Goal: Complete application form: Complete application form

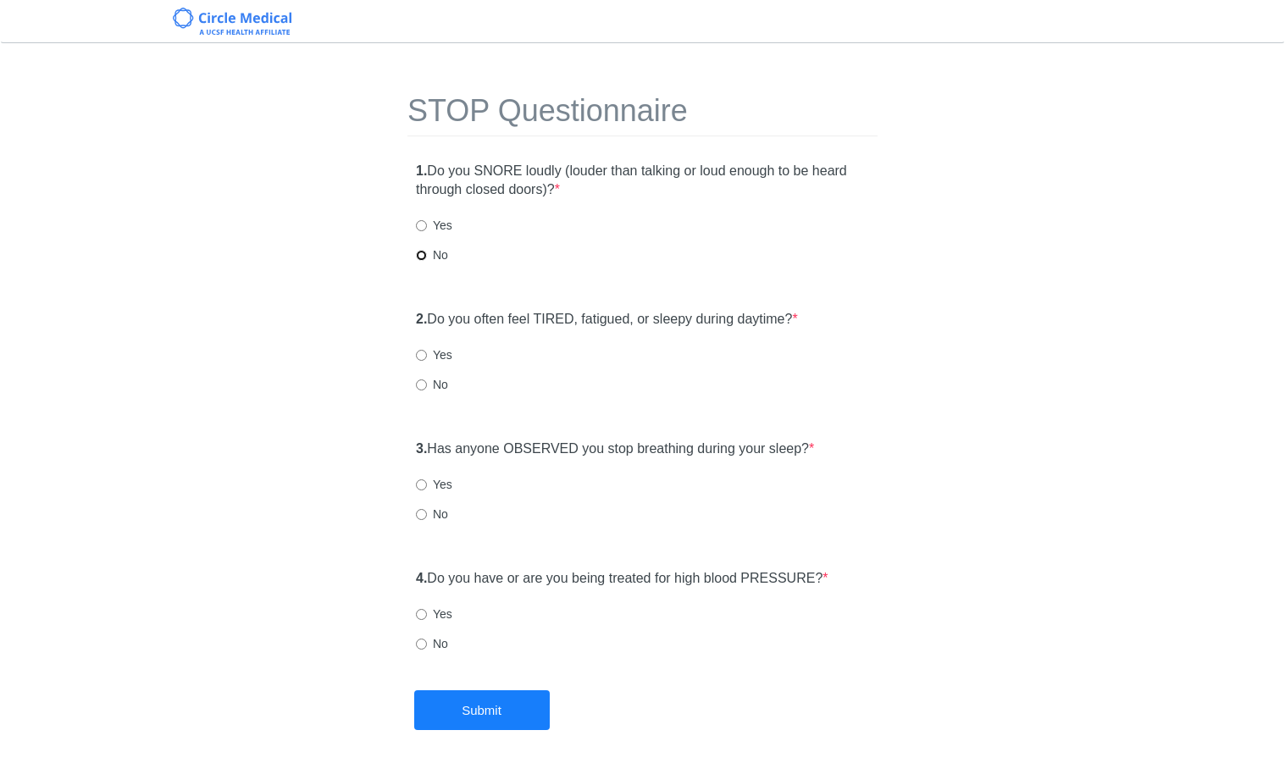
click at [423, 255] on input "No" at bounding box center [421, 255] width 11 height 11
radio input "true"
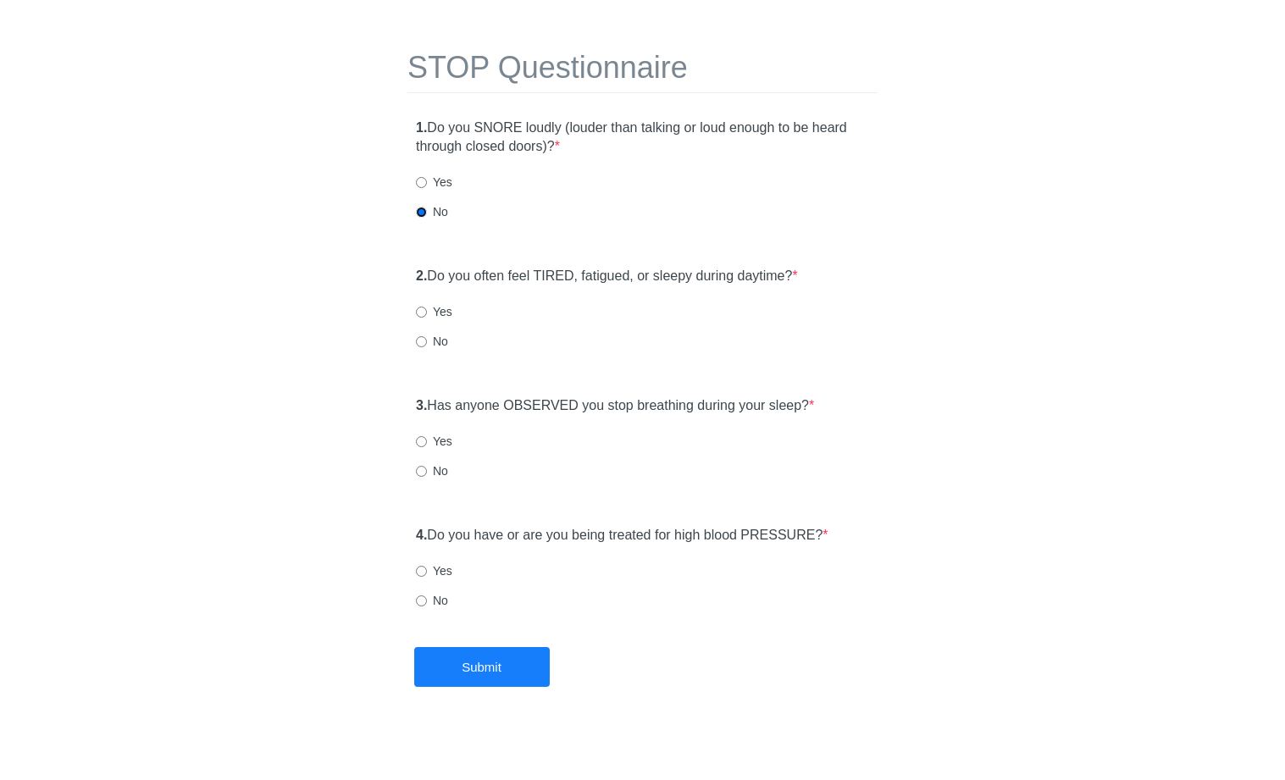
scroll to position [53, 0]
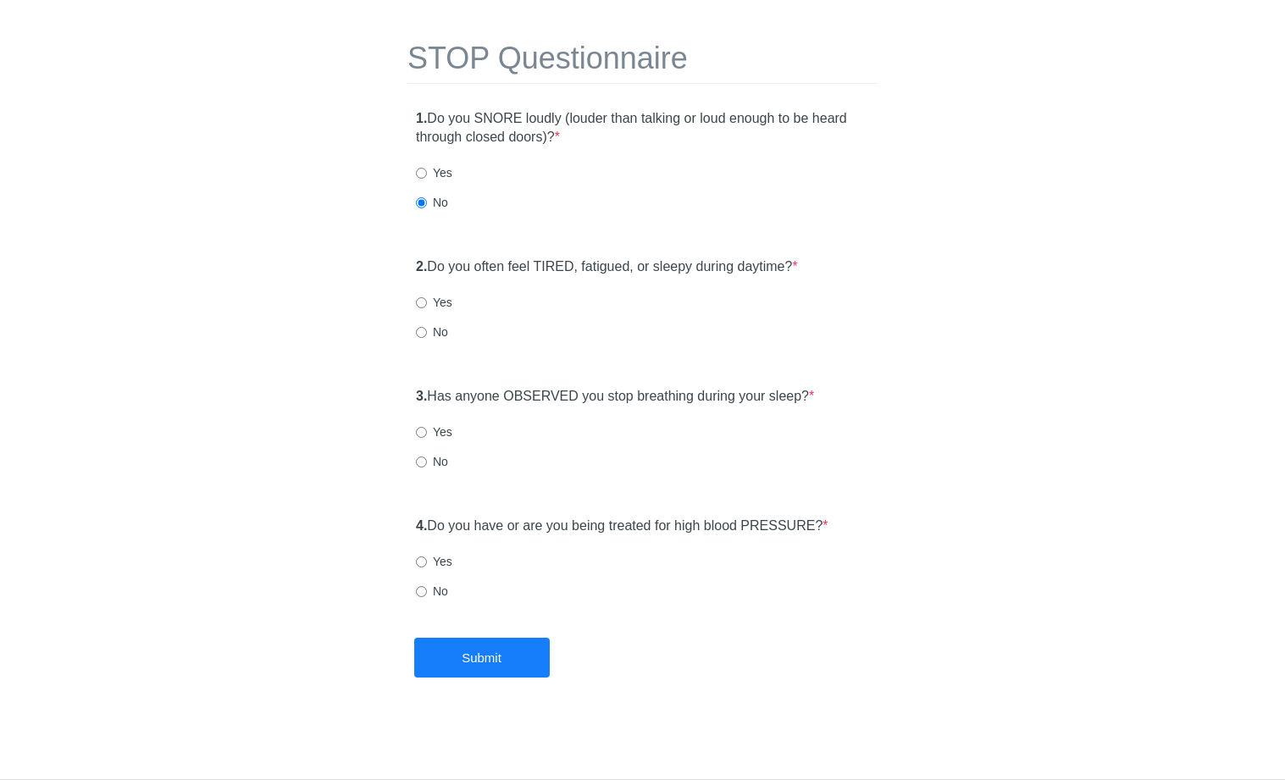
click at [531, 304] on div "Yes" at bounding box center [642, 302] width 453 height 17
click at [422, 300] on input "Yes" at bounding box center [421, 302] width 11 height 11
radio input "true"
click at [544, 332] on div "No" at bounding box center [642, 332] width 453 height 17
click at [445, 436] on label "Yes" at bounding box center [434, 432] width 36 height 17
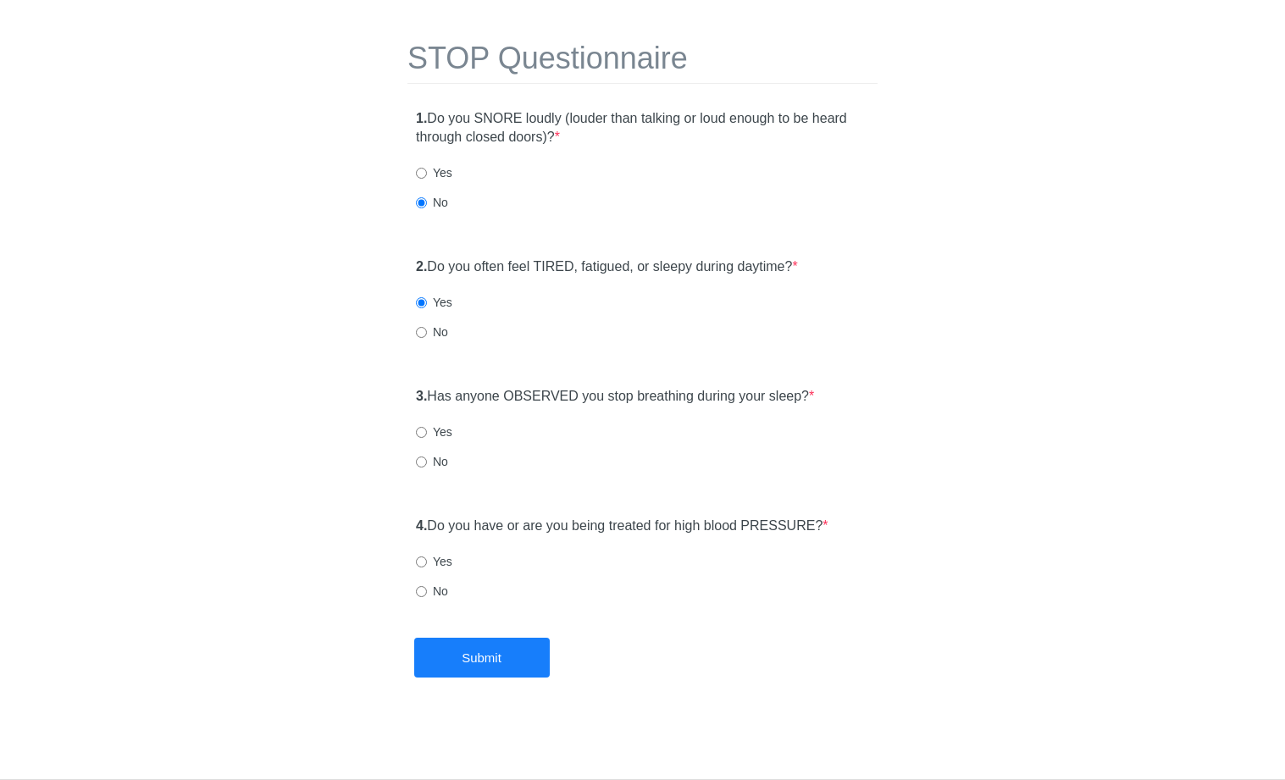
click at [427, 436] on input "Yes" at bounding box center [421, 432] width 11 height 11
radio input "true"
click at [415, 508] on div "3. Has anyone OBSERVED you stop breathing during your sleep? * Yes No" at bounding box center [643, 566] width 470 height 117
click at [419, 463] on input "No" at bounding box center [421, 462] width 11 height 11
radio input "true"
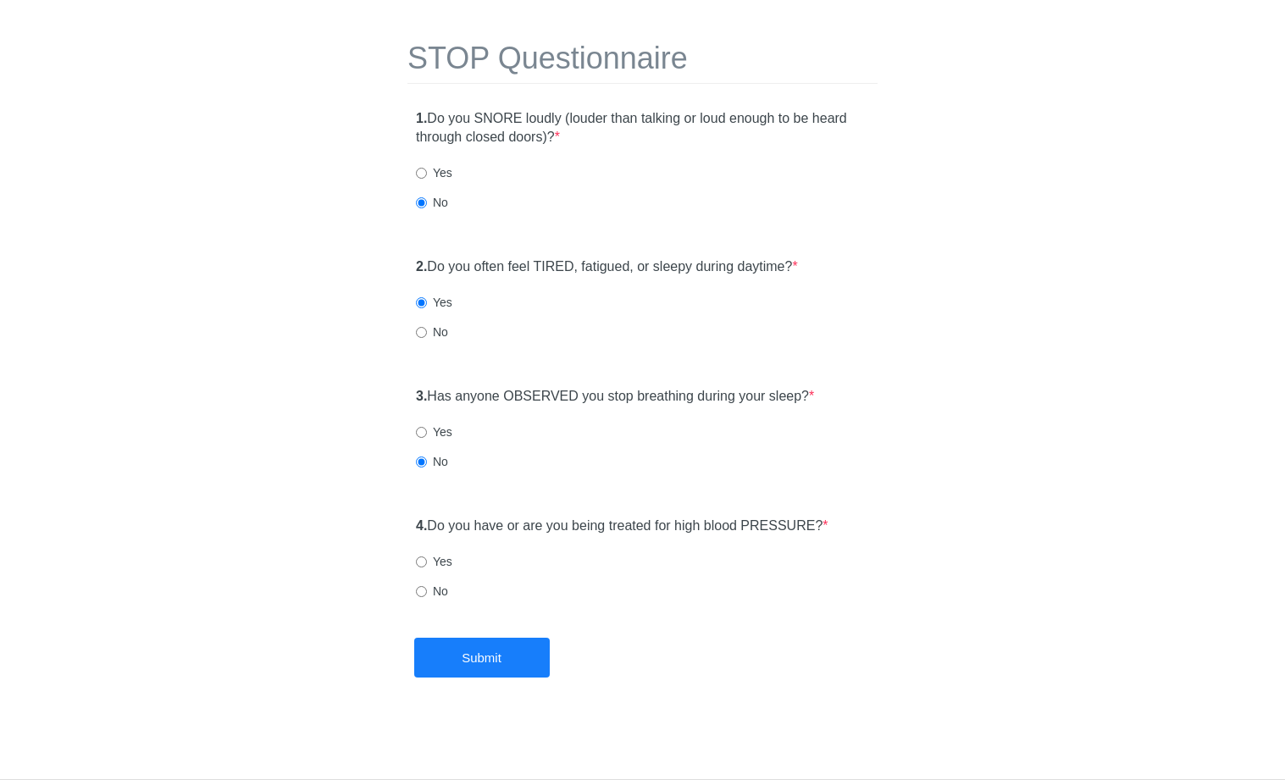
click at [428, 587] on label "No" at bounding box center [432, 591] width 32 height 17
click at [427, 587] on input "No" at bounding box center [421, 591] width 11 height 11
radio input "true"
click at [518, 665] on button "Submit" at bounding box center [482, 658] width 136 height 40
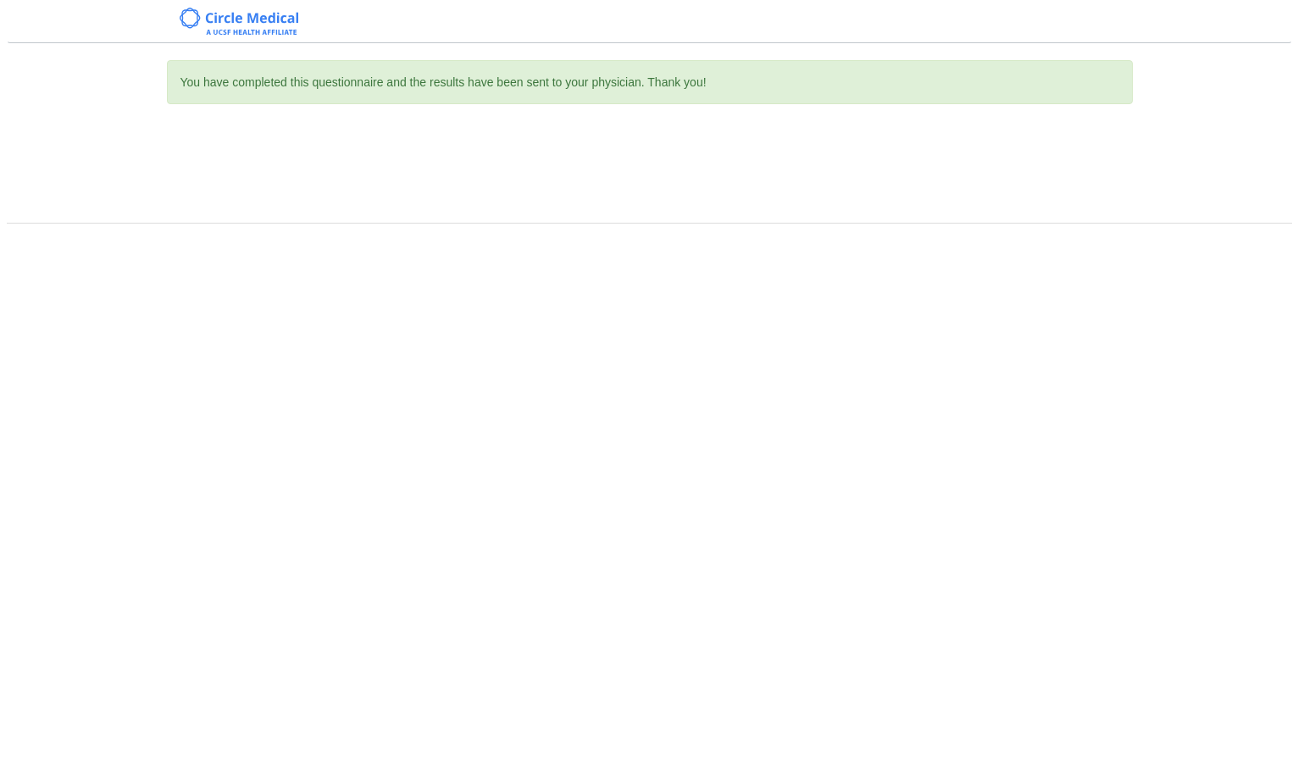
scroll to position [0, 0]
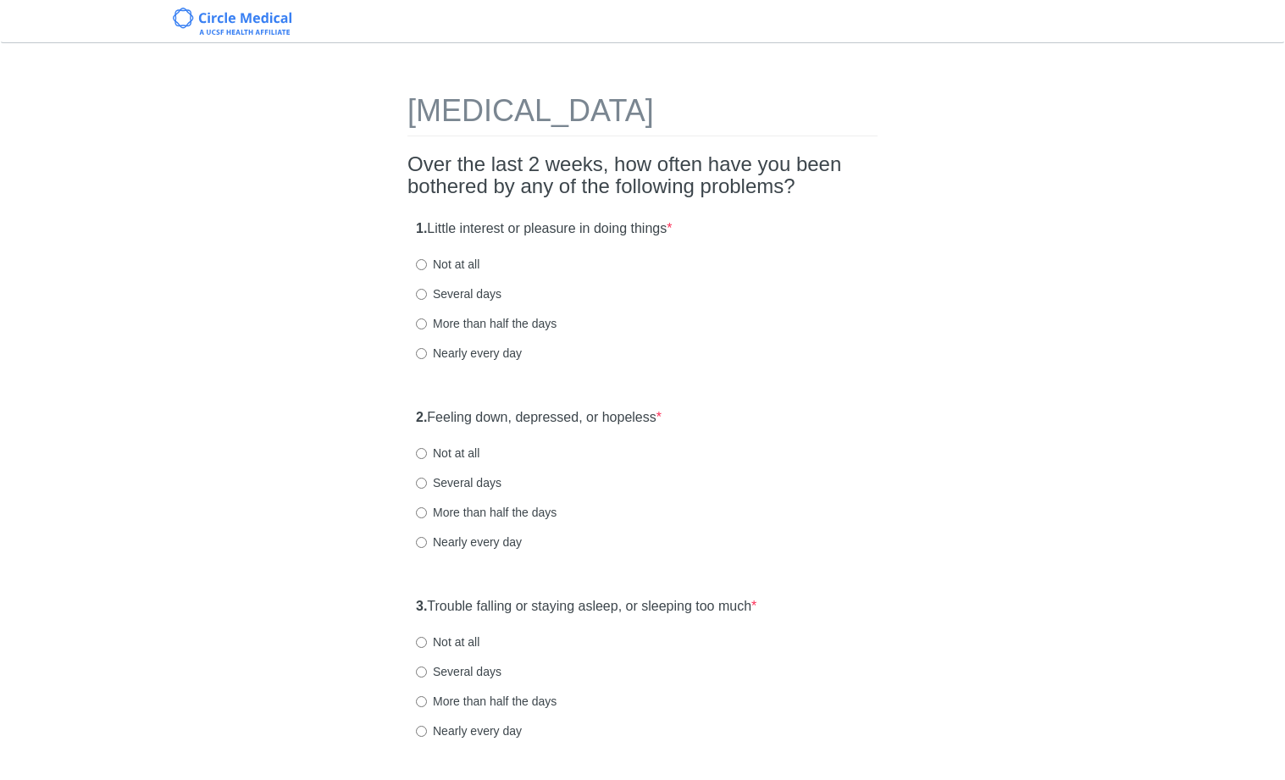
click at [441, 256] on label "Not at all" at bounding box center [448, 264] width 64 height 17
click at [427, 259] on input "Not at all" at bounding box center [421, 264] width 11 height 11
radio input "true"
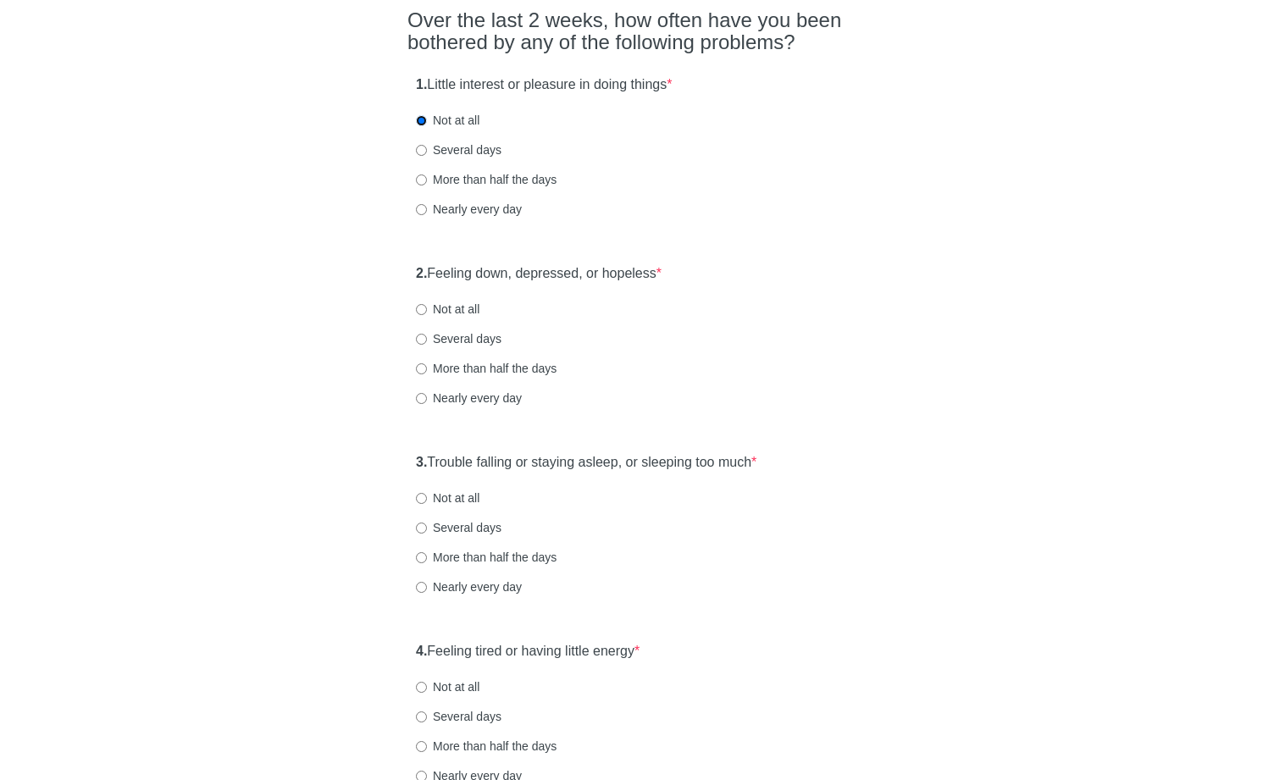
scroll to position [147, 0]
click at [437, 316] on div "2. Feeling down, depressed, or hopeless * Not at all Several days More than hal…" at bounding box center [643, 341] width 470 height 176
click at [449, 305] on label "Not at all" at bounding box center [448, 306] width 64 height 17
click at [427, 305] on input "Not at all" at bounding box center [421, 307] width 11 height 11
radio input "true"
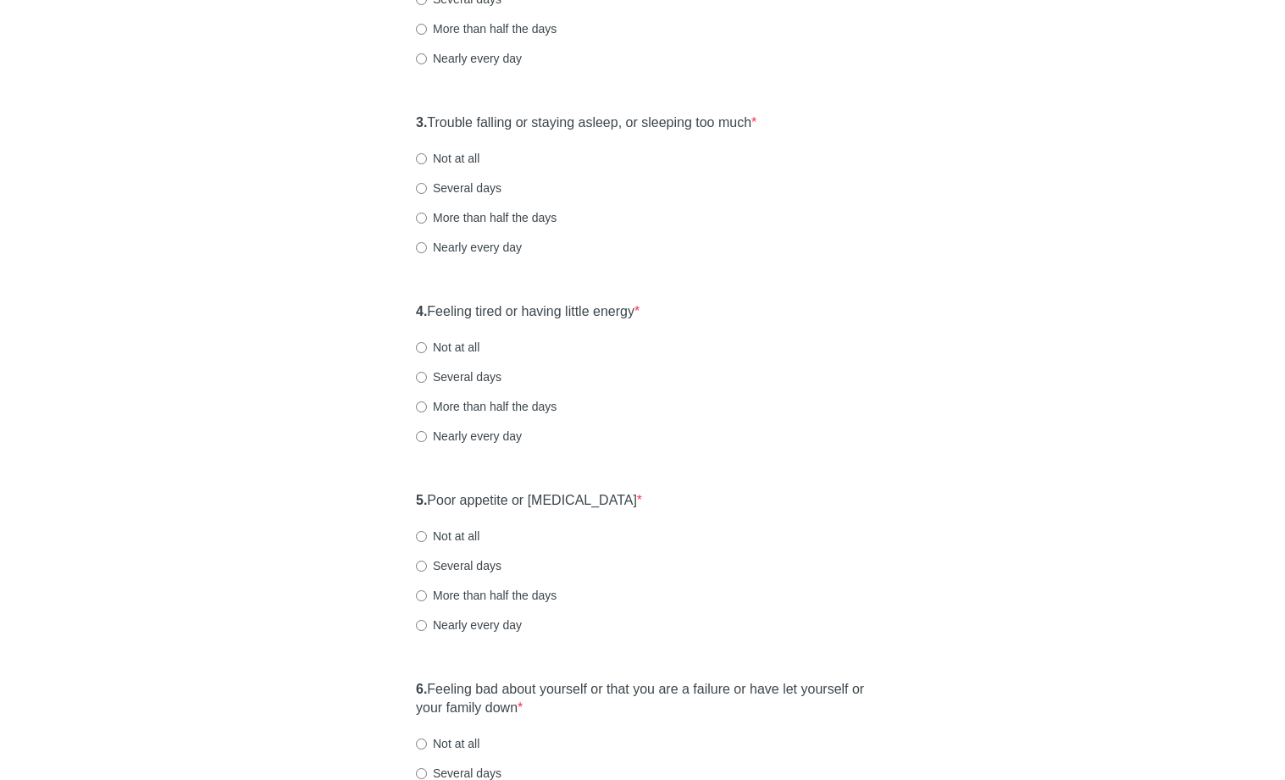
scroll to position [489, 0]
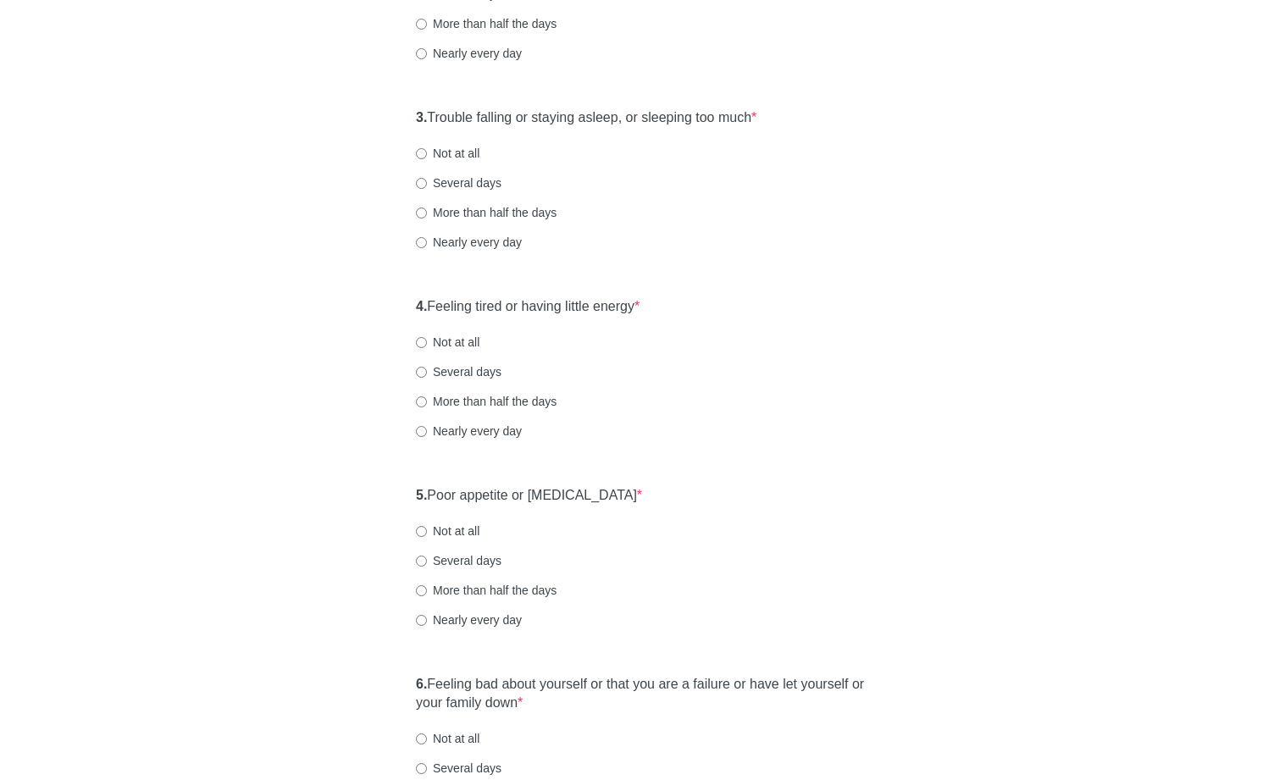
click at [442, 178] on label "Several days" at bounding box center [459, 183] width 86 height 17
click at [427, 178] on input "Several days" at bounding box center [421, 183] width 11 height 11
radio input "true"
click at [446, 348] on label "Not at all" at bounding box center [448, 342] width 64 height 17
click at [427, 348] on input "Not at all" at bounding box center [421, 342] width 11 height 11
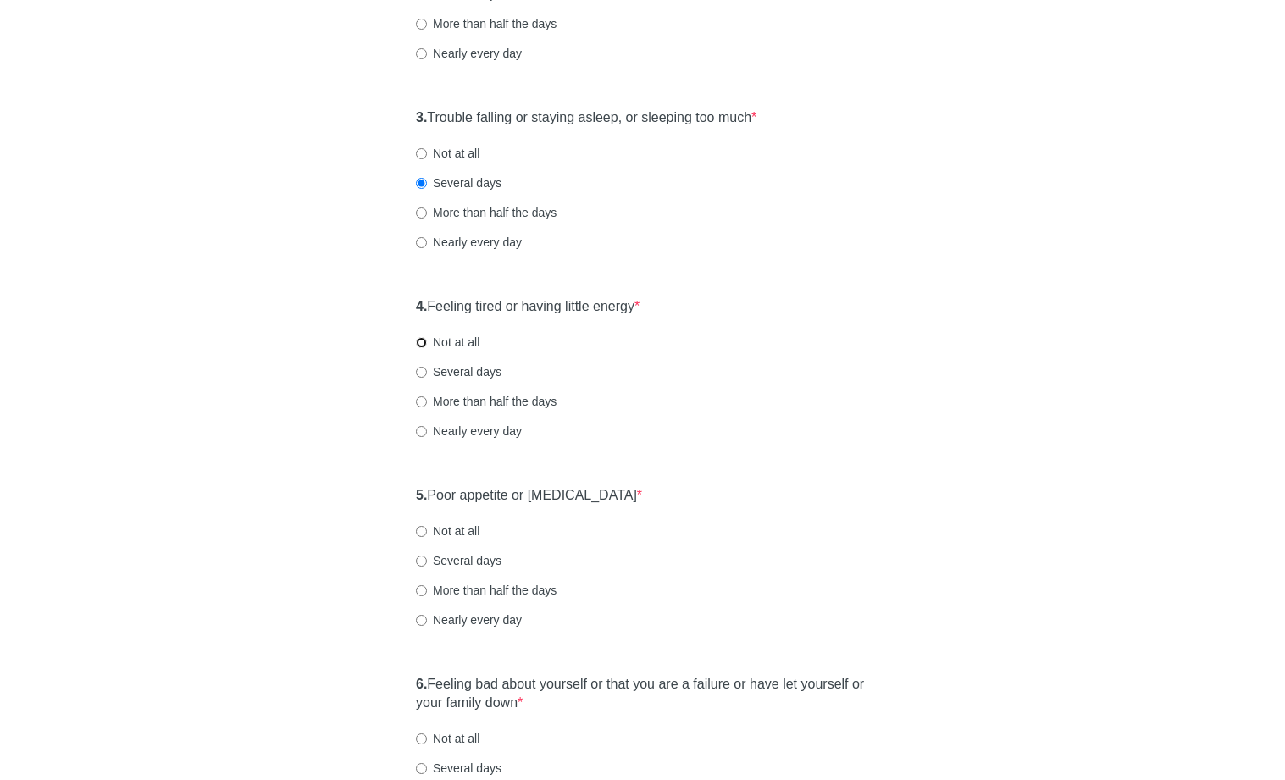
radio input "true"
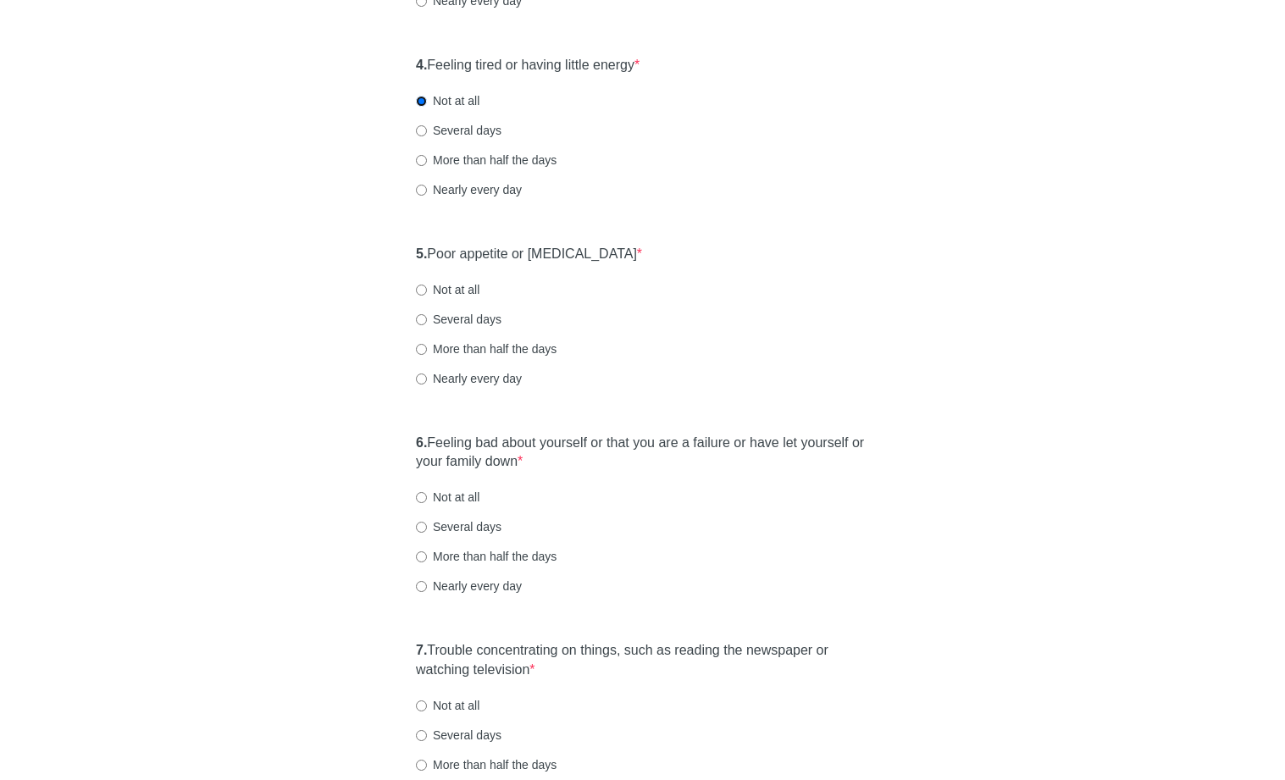
scroll to position [745, 0]
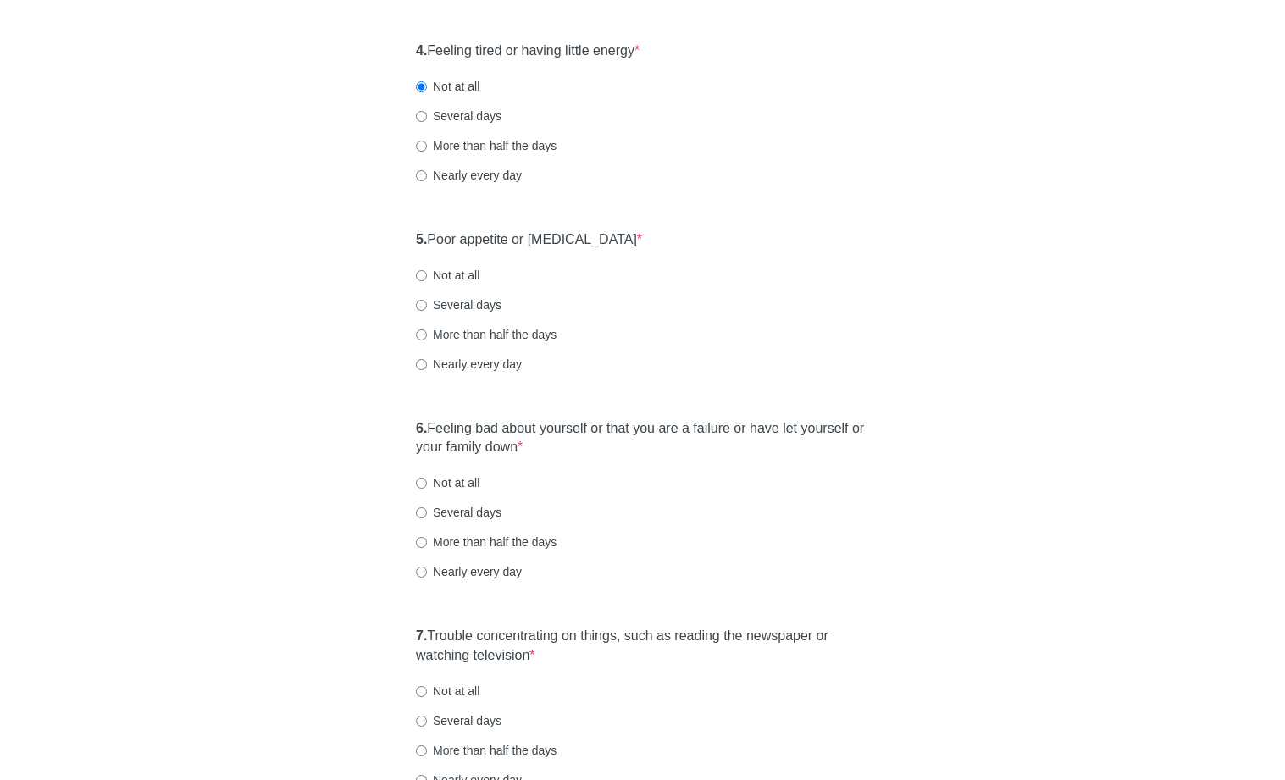
click at [465, 277] on label "Not at all" at bounding box center [448, 275] width 64 height 17
click at [427, 277] on input "Not at all" at bounding box center [421, 275] width 11 height 11
radio input "true"
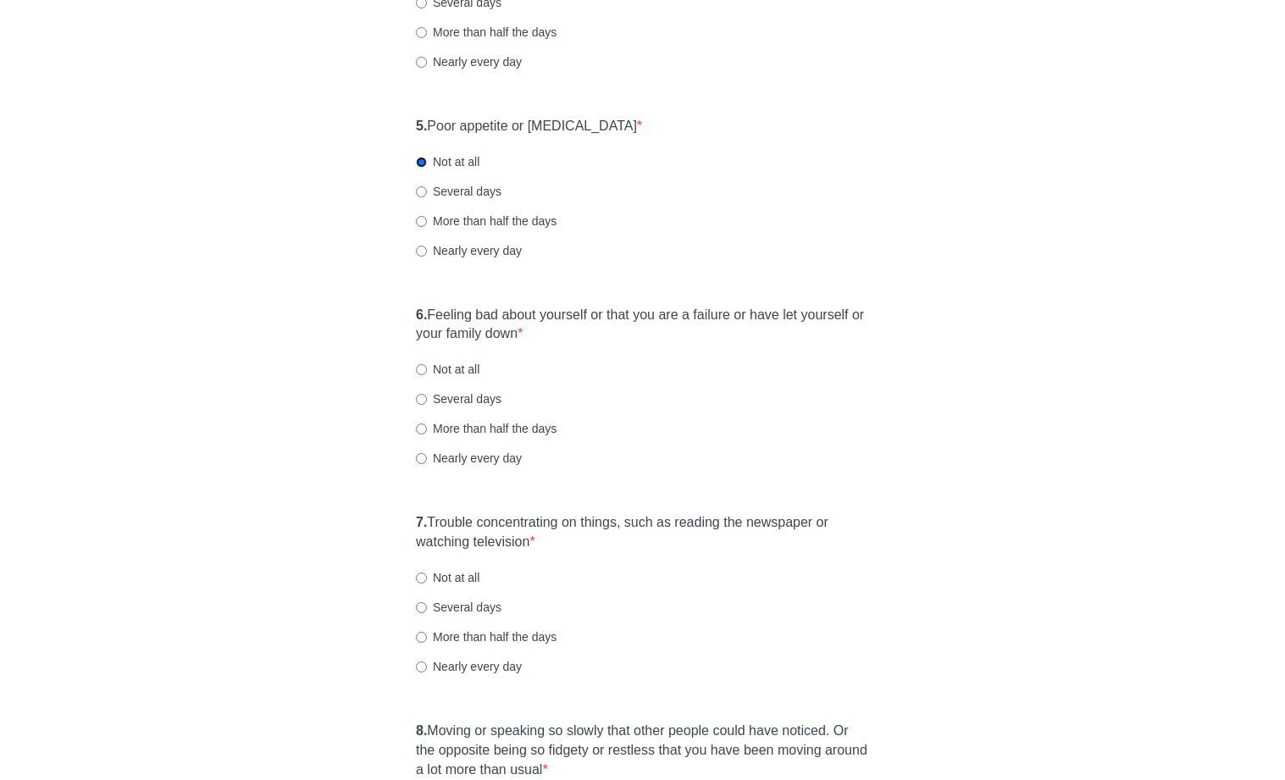
scroll to position [1079, 0]
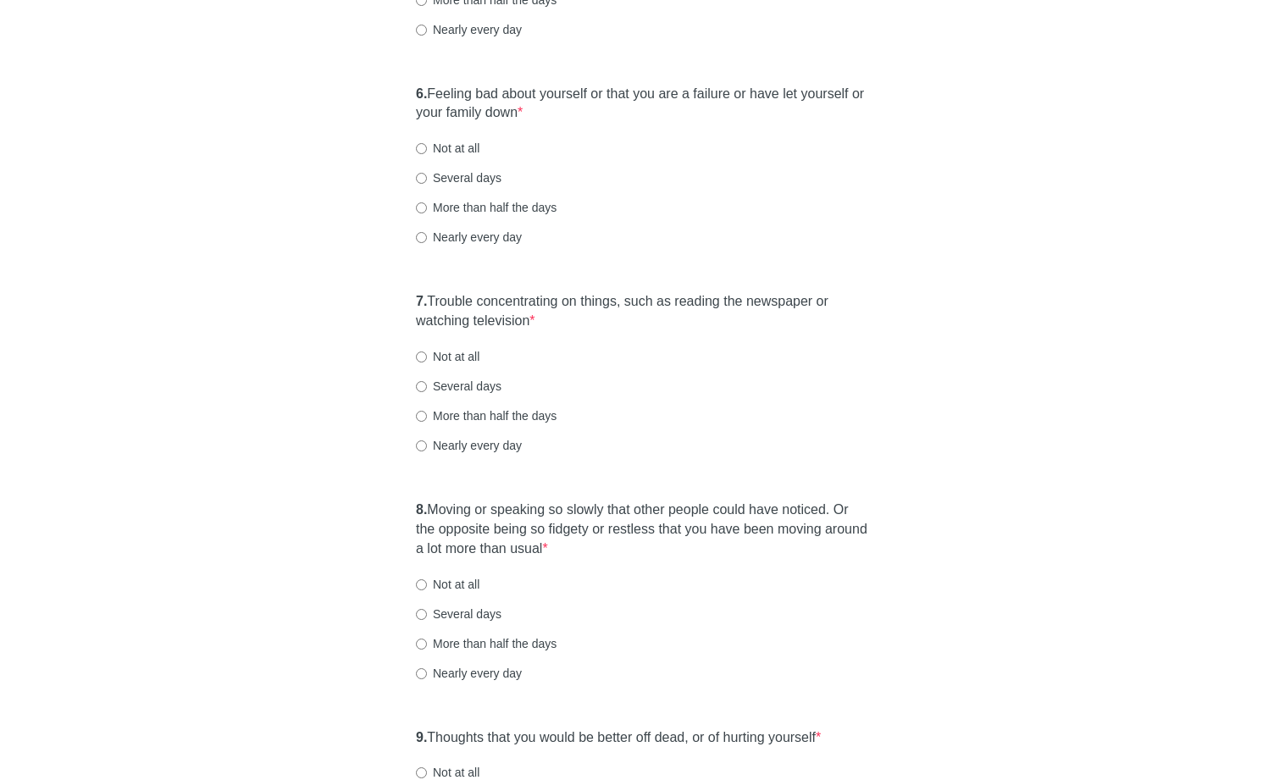
click at [439, 152] on label "Not at all" at bounding box center [448, 148] width 64 height 17
click at [427, 152] on input "Not at all" at bounding box center [421, 148] width 11 height 11
radio input "true"
click at [436, 166] on div "6. Feeling bad about yourself or that you are a failure or have let yourself or…" at bounding box center [643, 174] width 470 height 196
click at [437, 173] on label "Several days" at bounding box center [459, 177] width 86 height 17
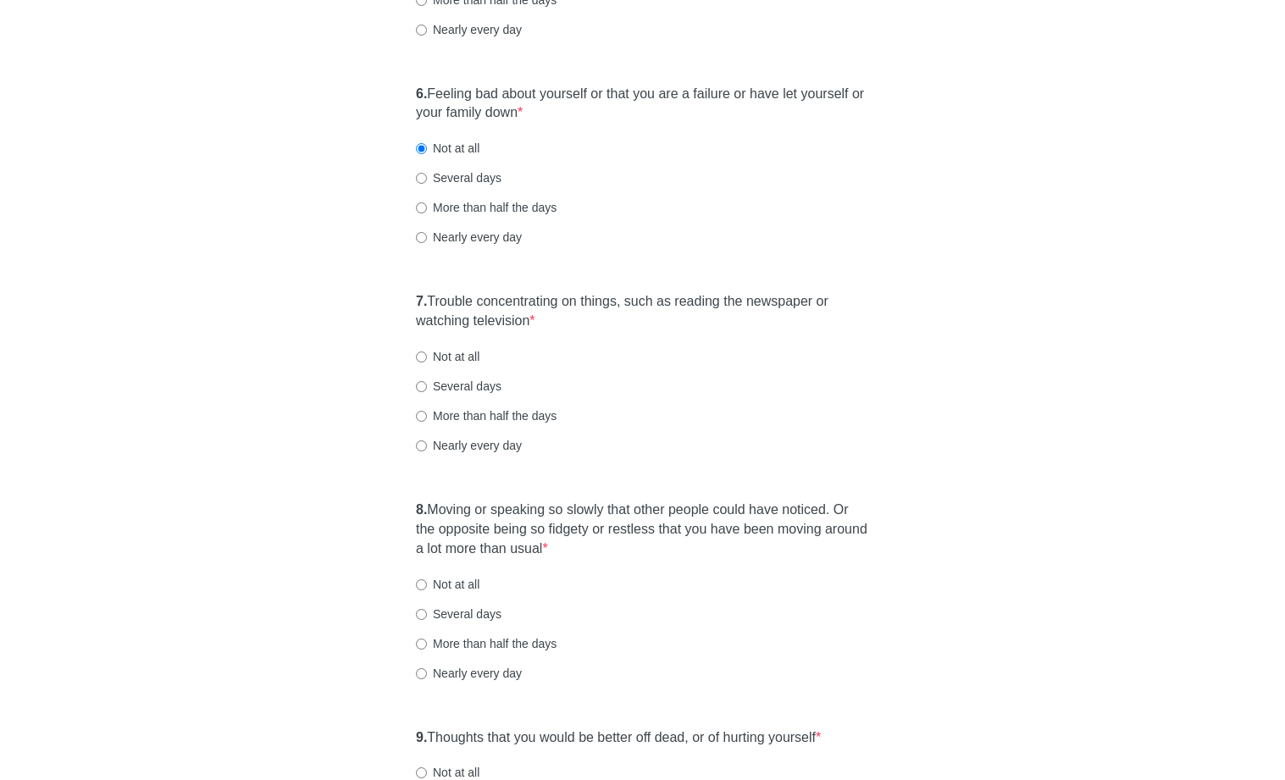
click at [427, 173] on input "Several days" at bounding box center [421, 178] width 11 height 11
radio input "true"
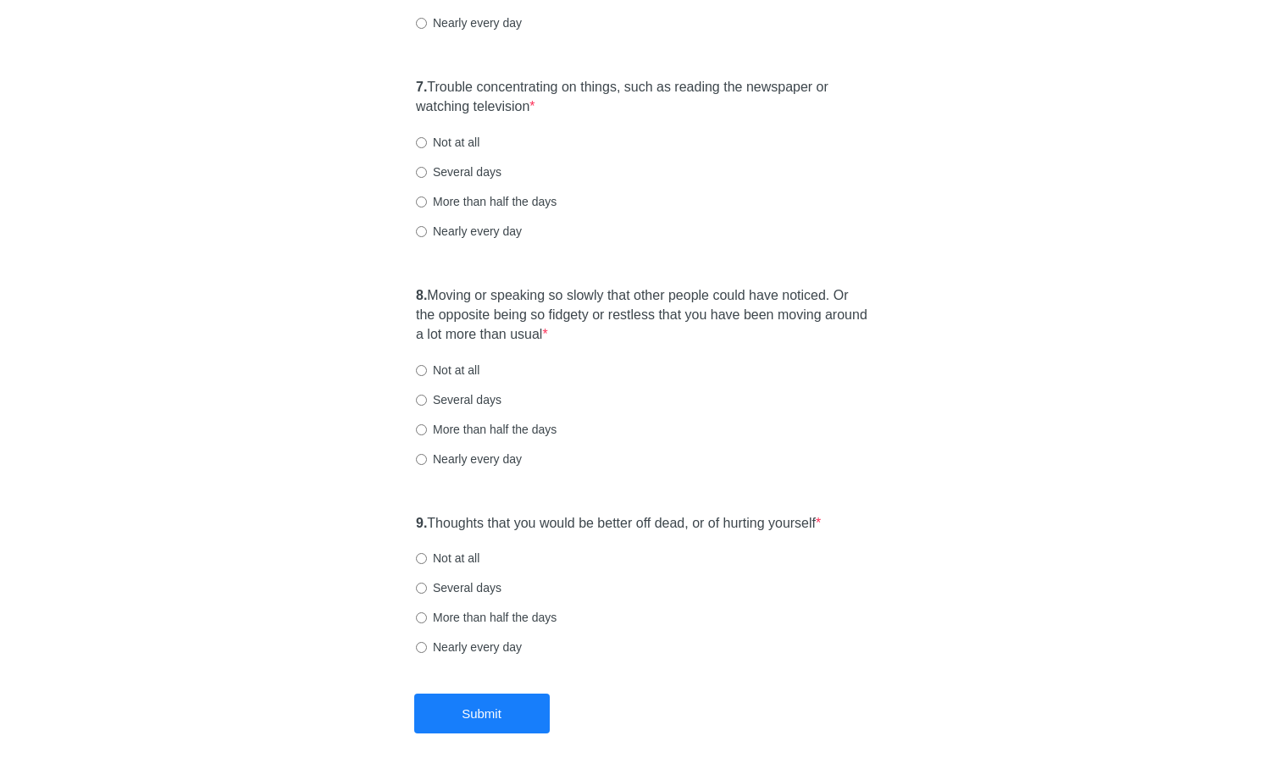
scroll to position [1325, 0]
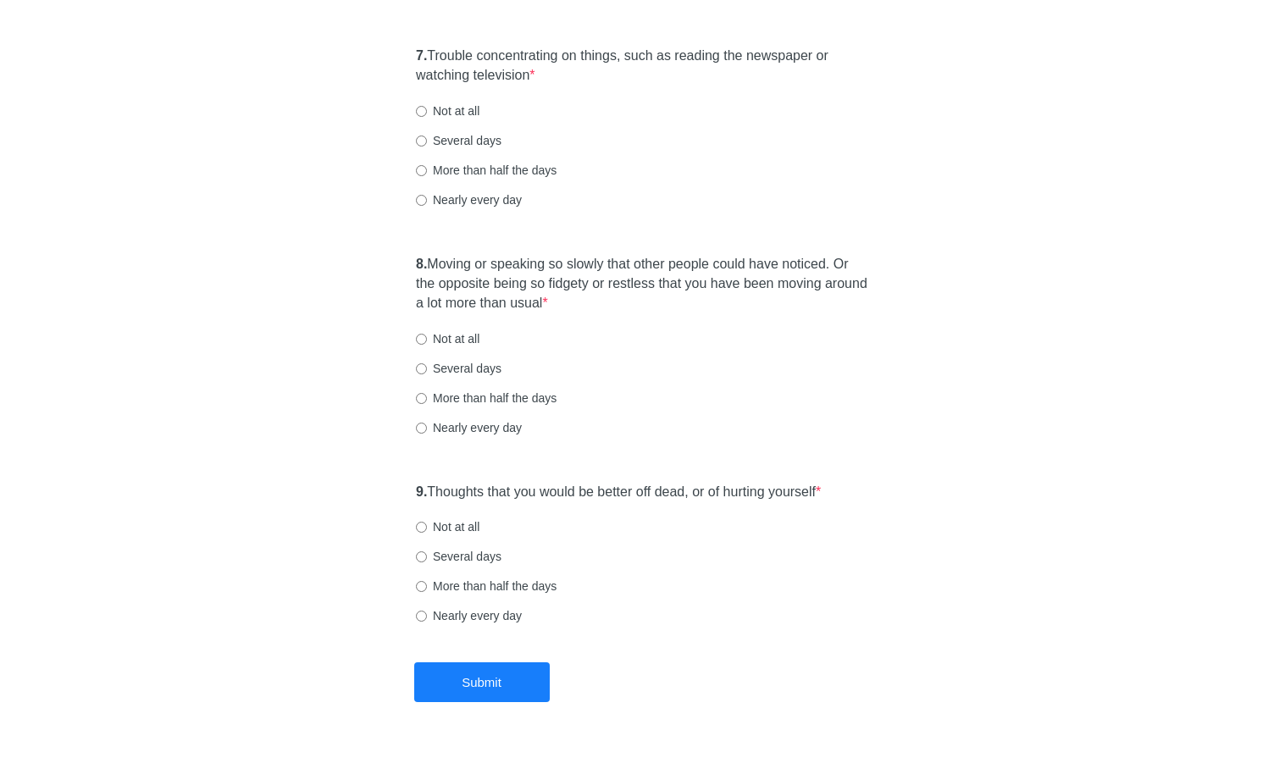
click at [454, 138] on label "Several days" at bounding box center [459, 140] width 86 height 17
click at [427, 138] on input "Several days" at bounding box center [421, 141] width 11 height 11
radio input "true"
click at [485, 180] on div "7. Trouble concentrating on things, such as reading the newspaper or watching t…" at bounding box center [643, 136] width 470 height 196
click at [487, 175] on label "More than half the days" at bounding box center [486, 170] width 141 height 17
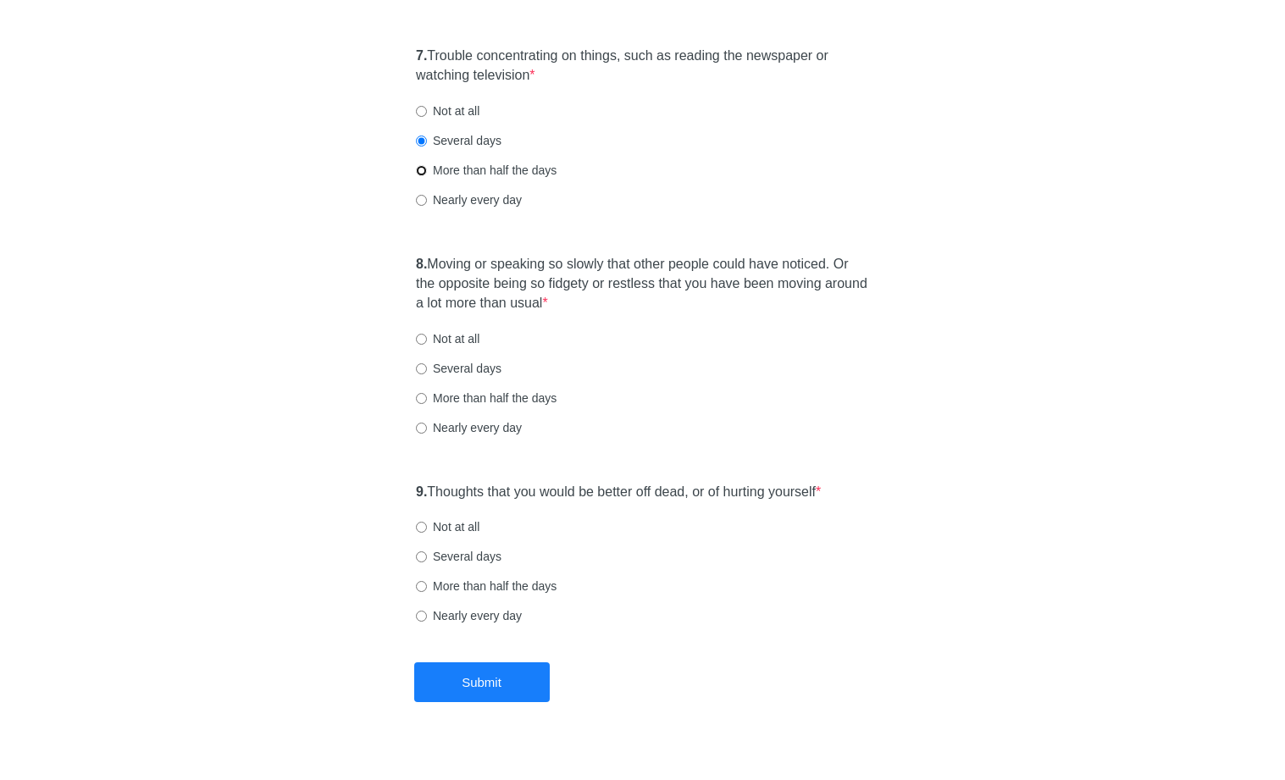
click at [427, 175] on input "More than half the days" at bounding box center [421, 170] width 11 height 11
radio input "true"
click at [468, 197] on label "Nearly every day" at bounding box center [469, 199] width 106 height 17
click at [427, 197] on input "Nearly every day" at bounding box center [421, 200] width 11 height 11
radio input "true"
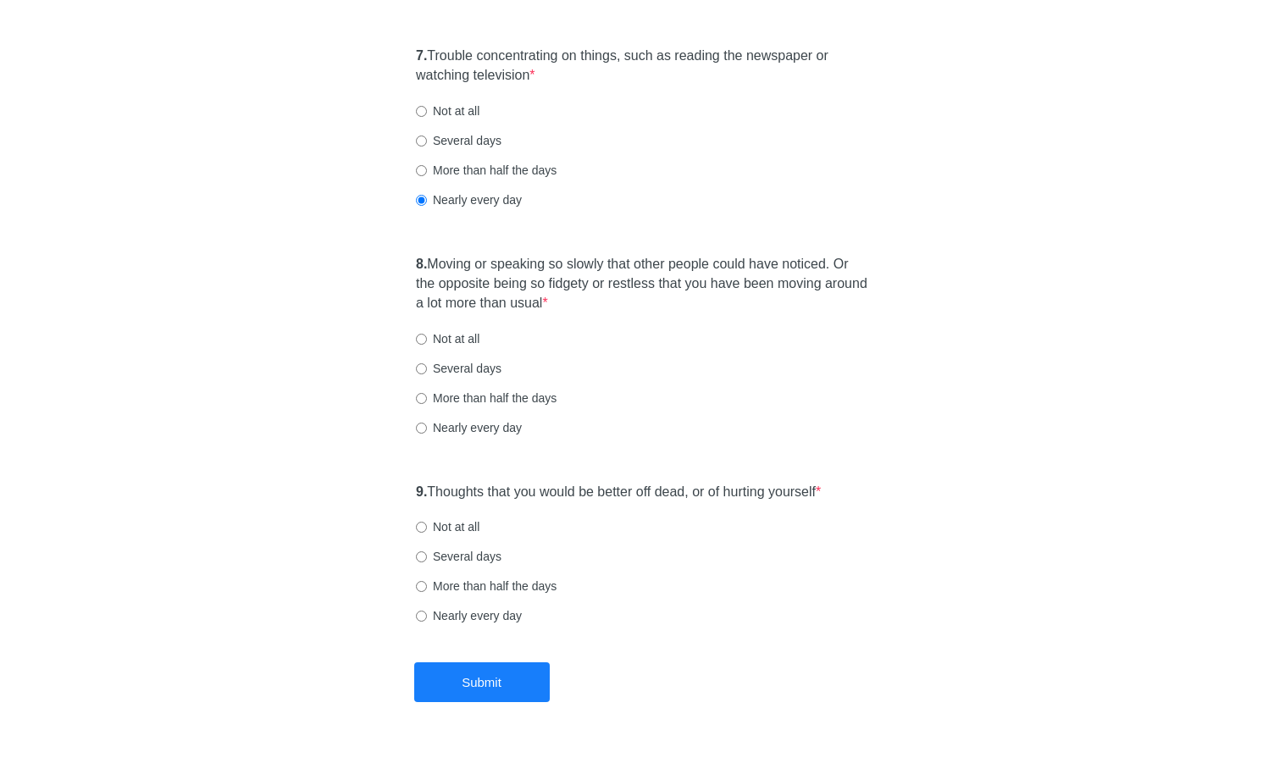
click at [720, 251] on div "8. Moving or speaking so slowly that other people could have noticed. Or the op…" at bounding box center [643, 354] width 470 height 215
click at [425, 520] on label "Not at all" at bounding box center [448, 526] width 64 height 17
click at [425, 522] on input "Not at all" at bounding box center [421, 527] width 11 height 11
radio input "true"
click at [546, 414] on div "8. Moving or speaking so slowly that other people could have noticed. Or the op…" at bounding box center [643, 354] width 470 height 215
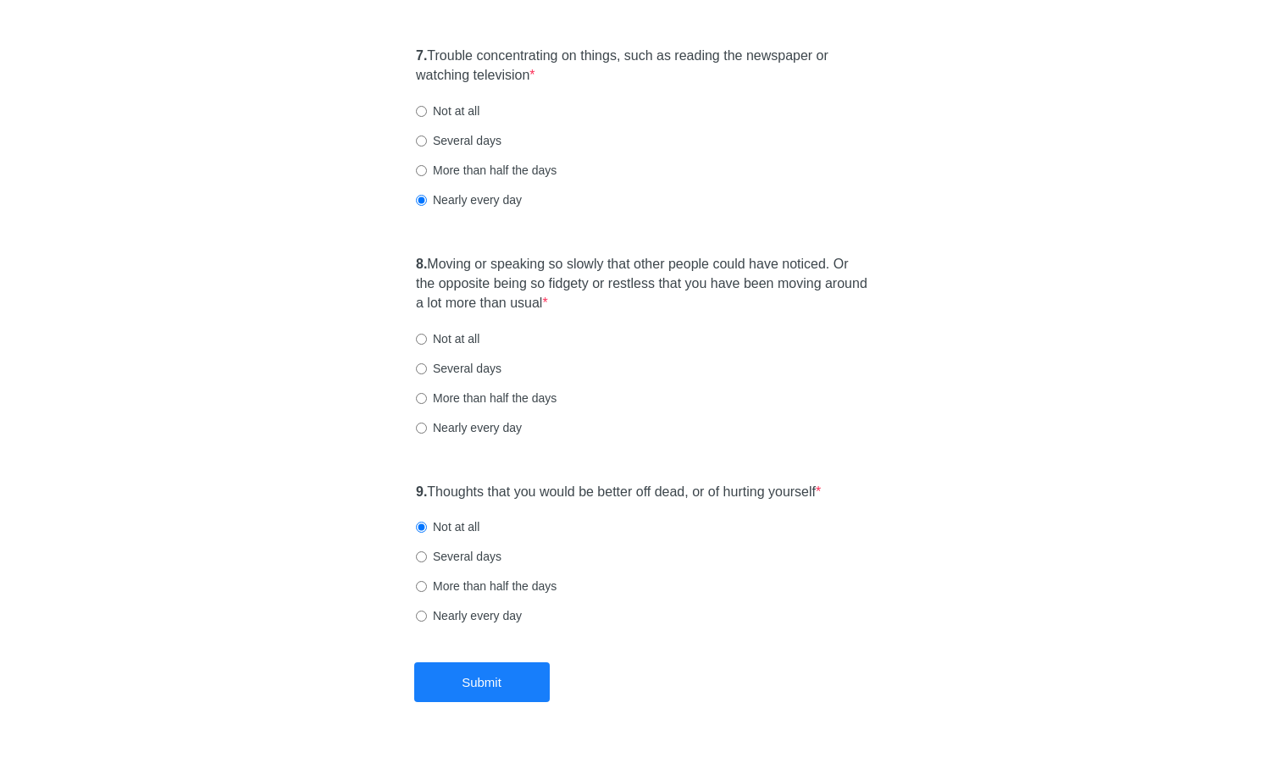
click at [684, 353] on div "8. Moving or speaking so slowly that other people could have noticed. Or the op…" at bounding box center [643, 354] width 470 height 215
click at [668, 326] on div "8. Moving or speaking so slowly that other people could have noticed. Or the op…" at bounding box center [643, 354] width 470 height 215
click at [454, 347] on label "Not at all" at bounding box center [448, 338] width 64 height 17
click at [427, 345] on input "Not at all" at bounding box center [421, 339] width 11 height 11
radio input "true"
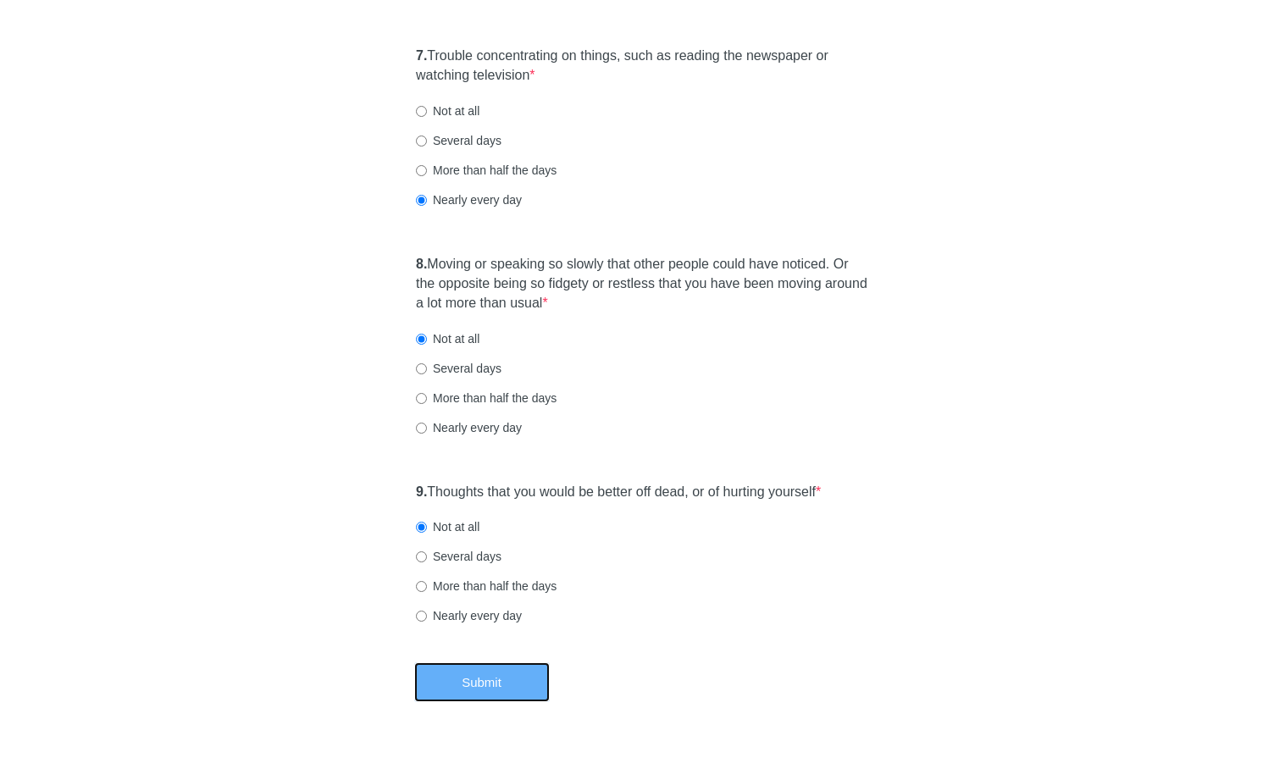
click at [489, 678] on button "Submit" at bounding box center [482, 683] width 136 height 40
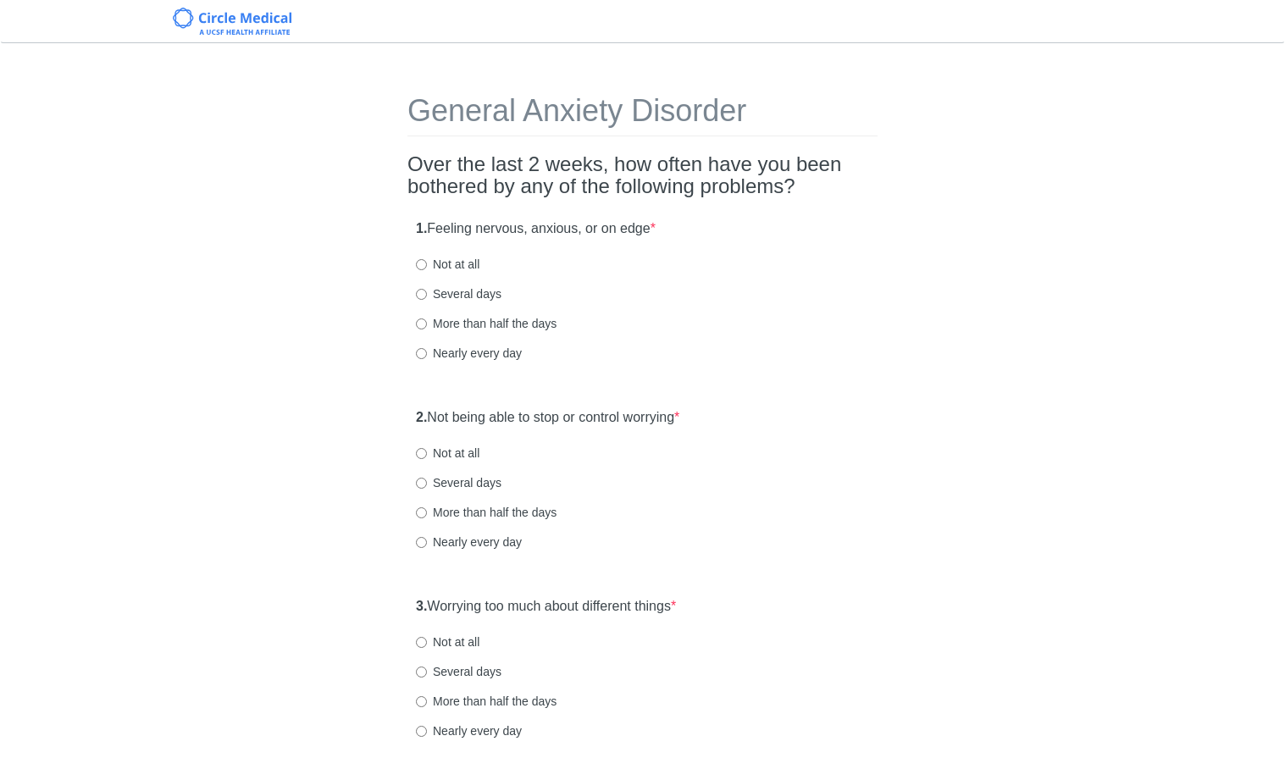
click at [460, 297] on label "Several days" at bounding box center [459, 294] width 86 height 17
click at [427, 297] on input "Several days" at bounding box center [421, 294] width 11 height 11
radio input "true"
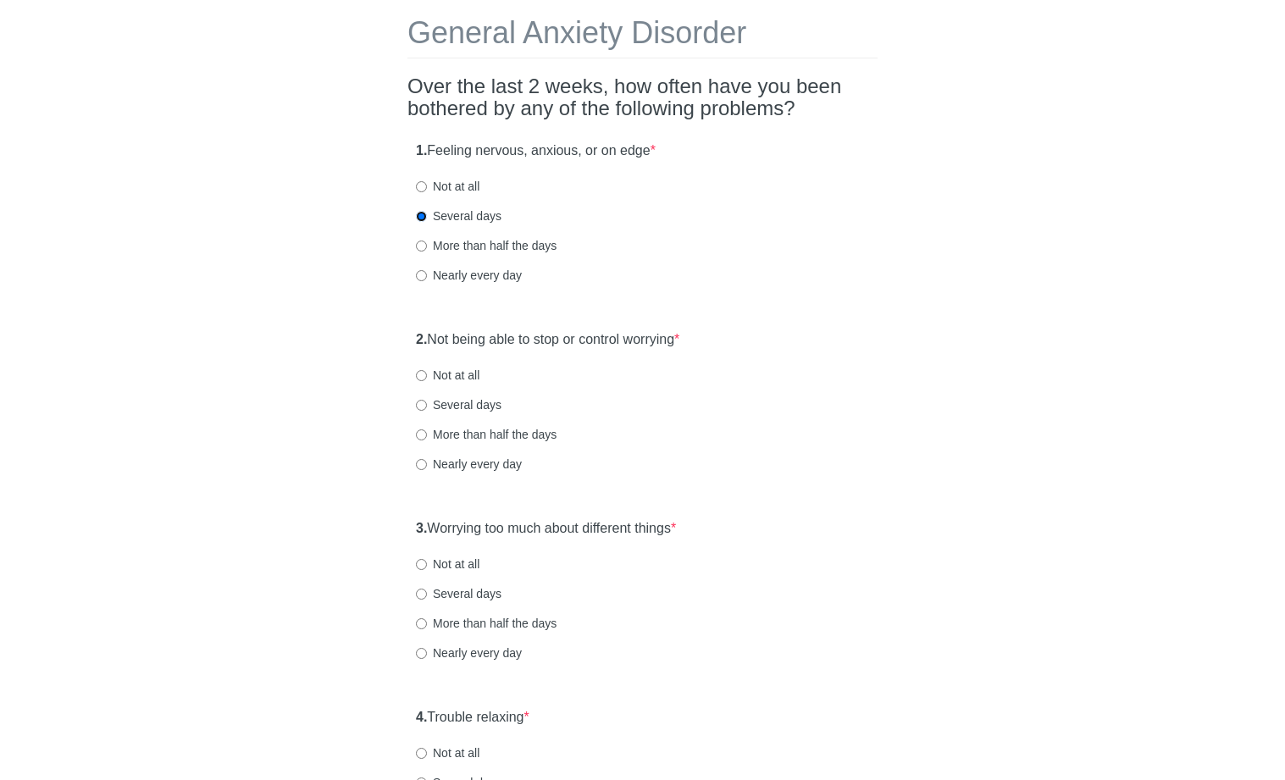
scroll to position [114, 0]
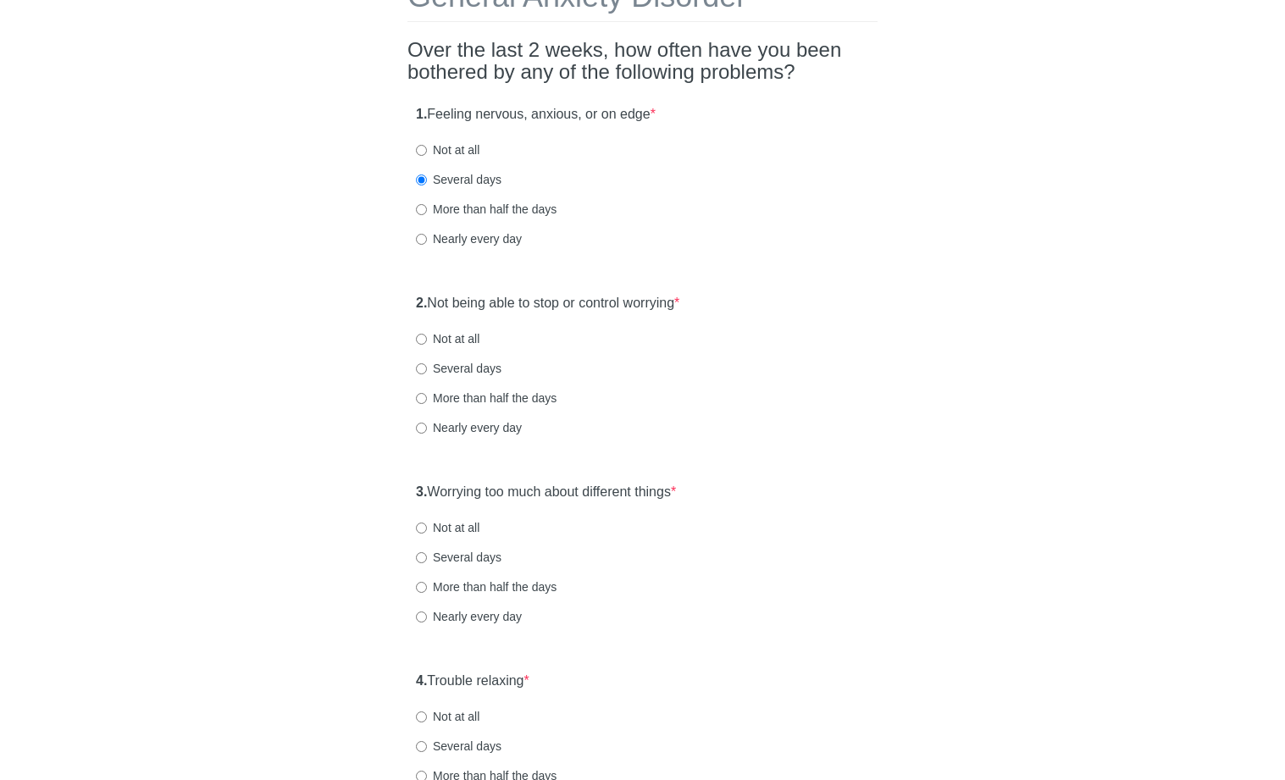
click at [465, 217] on label "More than half the days" at bounding box center [486, 209] width 141 height 17
click at [427, 215] on input "More than half the days" at bounding box center [421, 209] width 11 height 11
radio input "true"
click at [457, 236] on label "Nearly every day" at bounding box center [469, 238] width 106 height 17
click at [427, 236] on input "Nearly every day" at bounding box center [421, 239] width 11 height 11
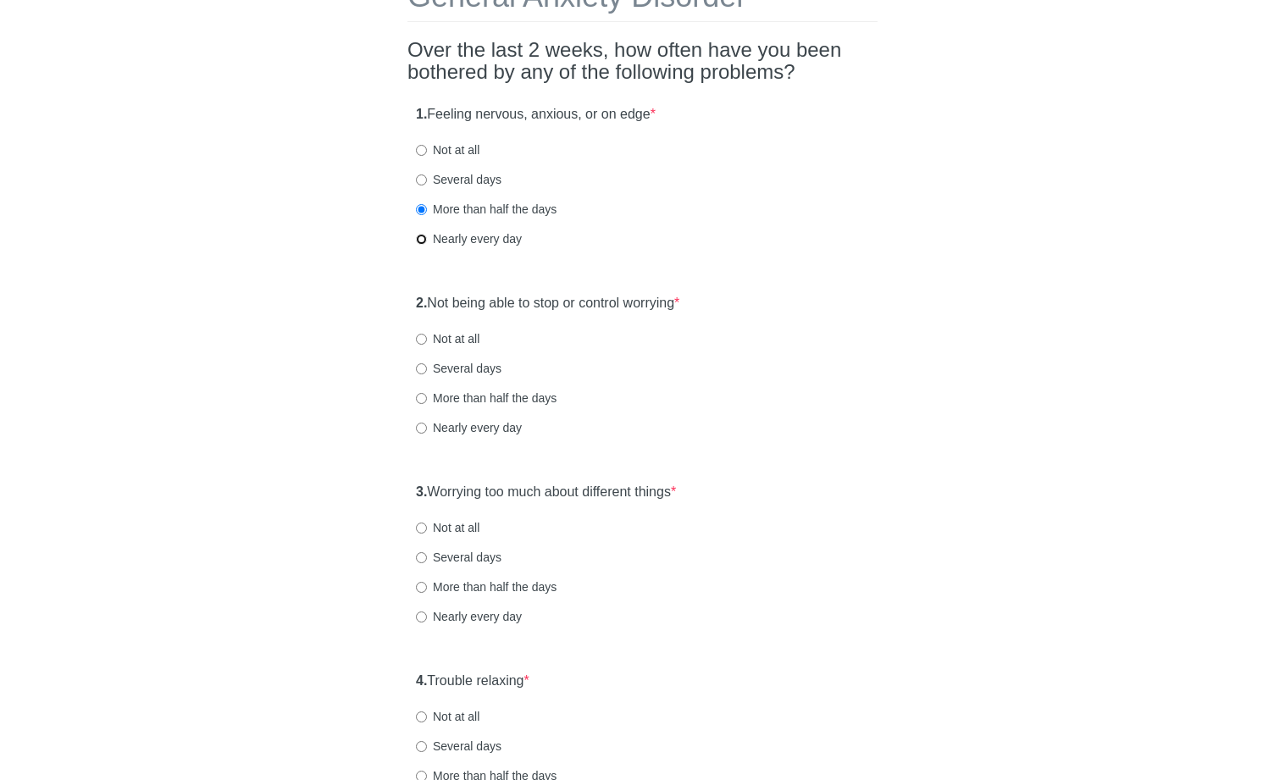
radio input "true"
click at [604, 266] on div "1. Feeling nervous, anxious, or on edge * Not at all Several days More than hal…" at bounding box center [643, 185] width 470 height 176
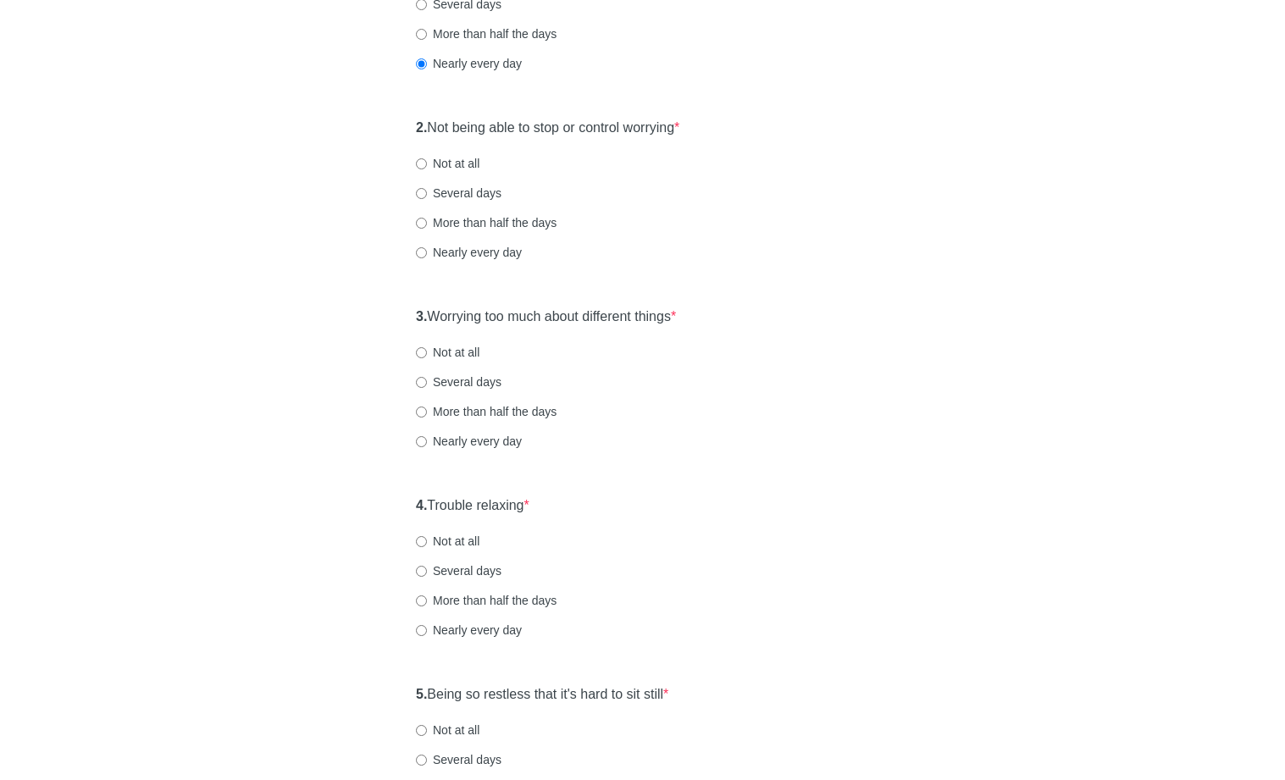
scroll to position [291, 0]
click at [449, 169] on label "Not at all" at bounding box center [448, 162] width 64 height 17
click at [427, 169] on input "Not at all" at bounding box center [421, 163] width 11 height 11
radio input "true"
click at [453, 439] on label "Nearly every day" at bounding box center [469, 440] width 106 height 17
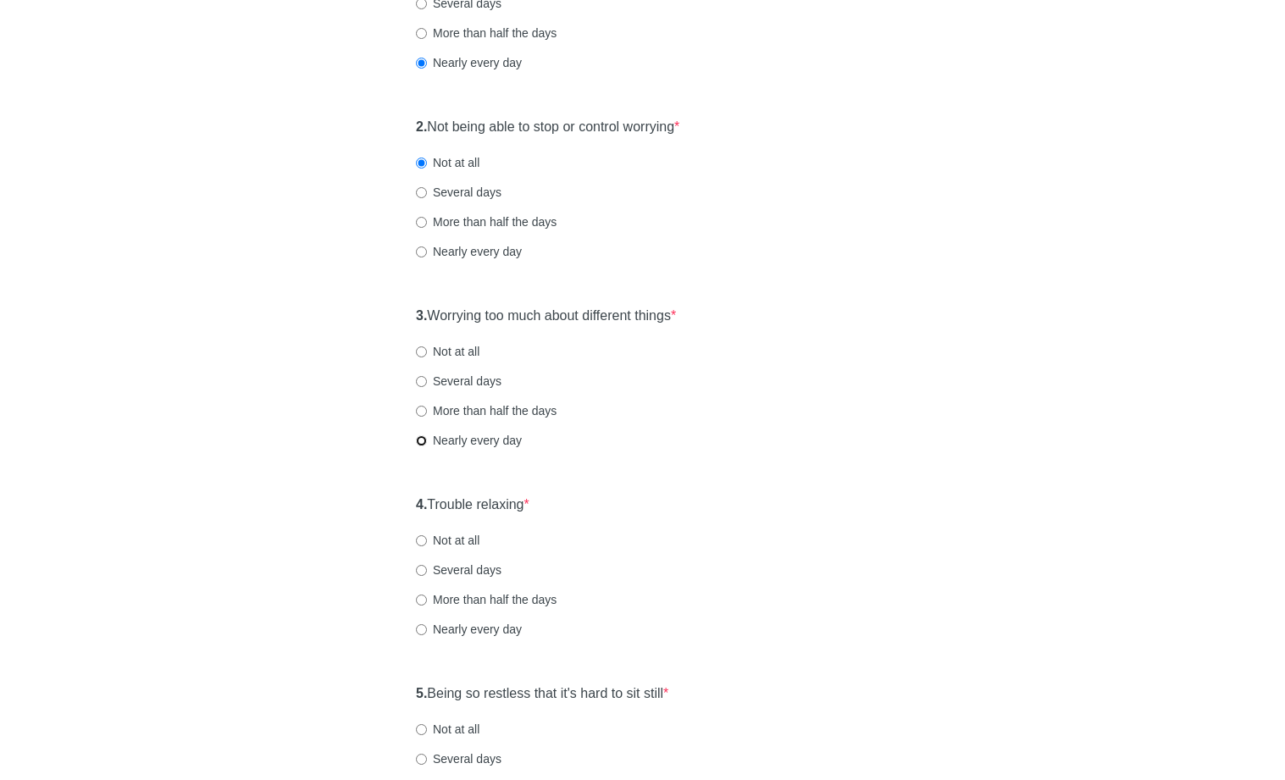
click at [427, 439] on input "Nearly every day" at bounding box center [421, 440] width 11 height 11
radio input "true"
click at [466, 382] on label "Several days" at bounding box center [459, 381] width 86 height 17
click at [427, 382] on input "Several days" at bounding box center [421, 381] width 11 height 11
radio input "true"
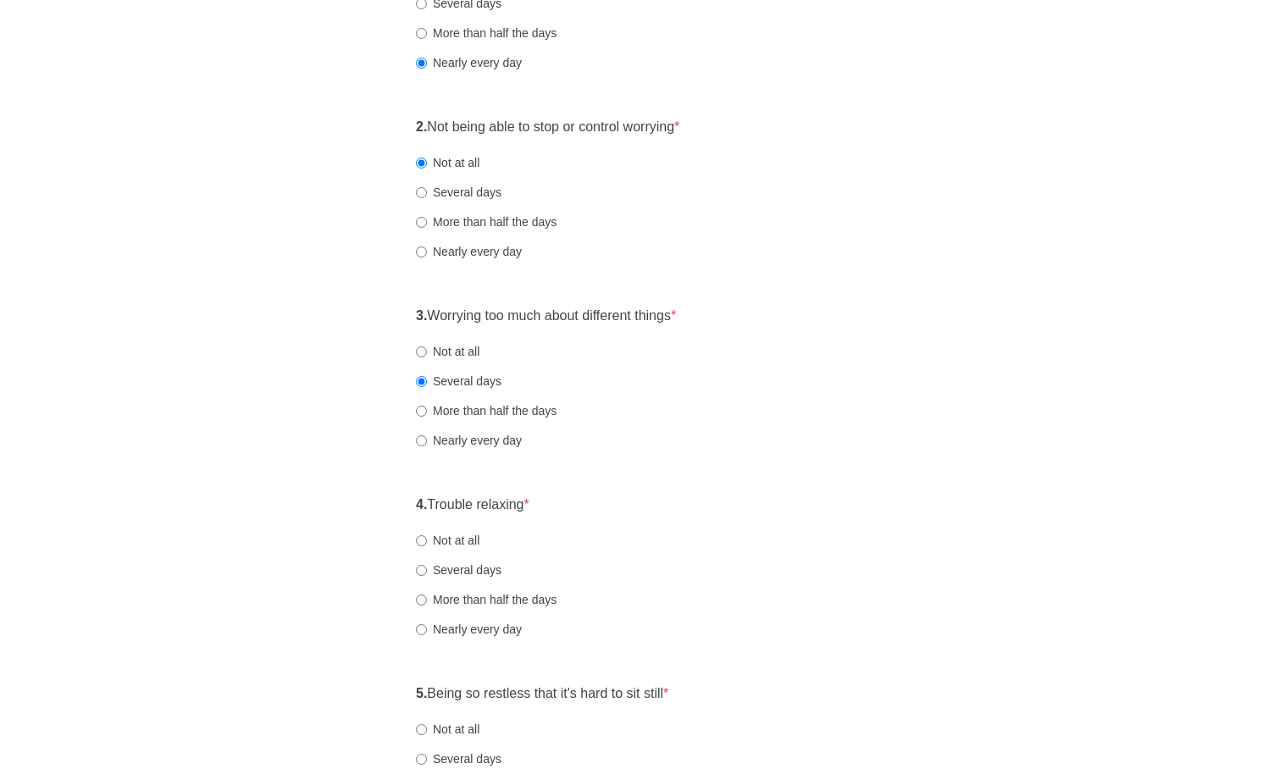
click at [651, 428] on div "3. Worrying too much about different things * Not at all Several days More than…" at bounding box center [643, 386] width 470 height 176
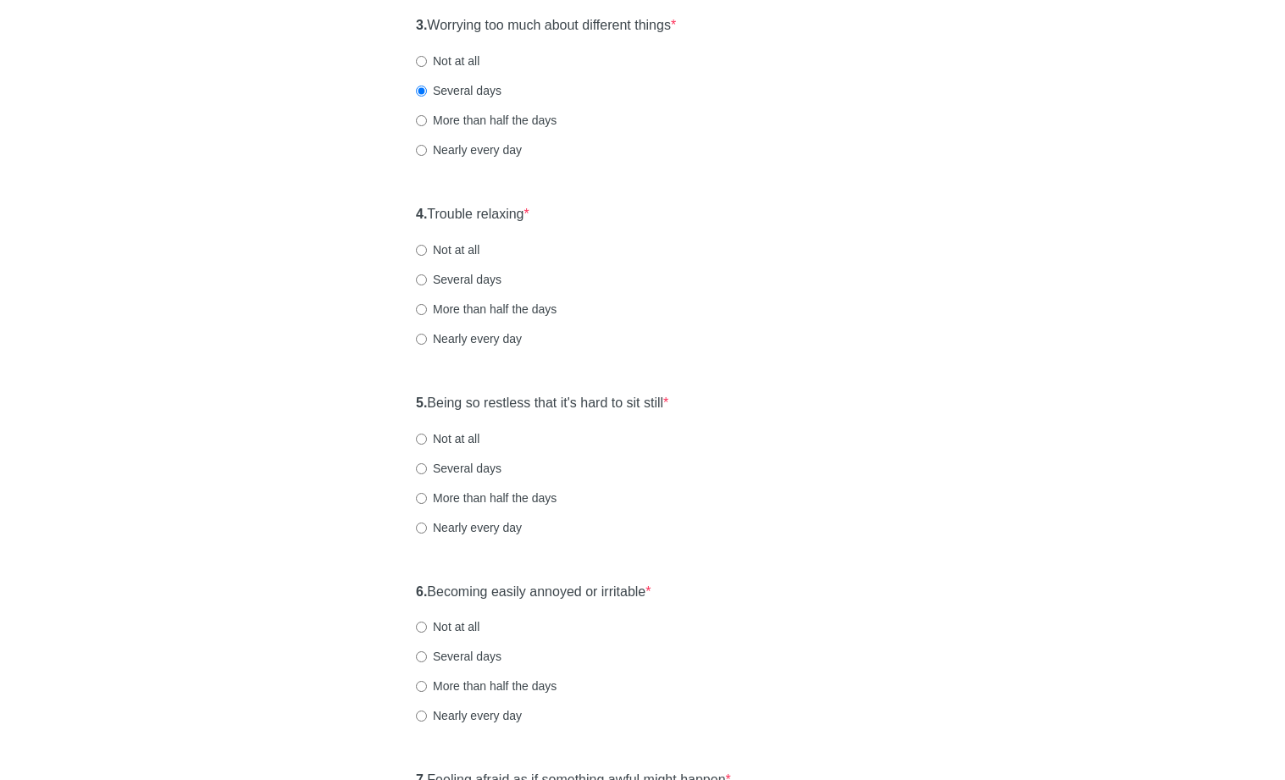
scroll to position [596, 0]
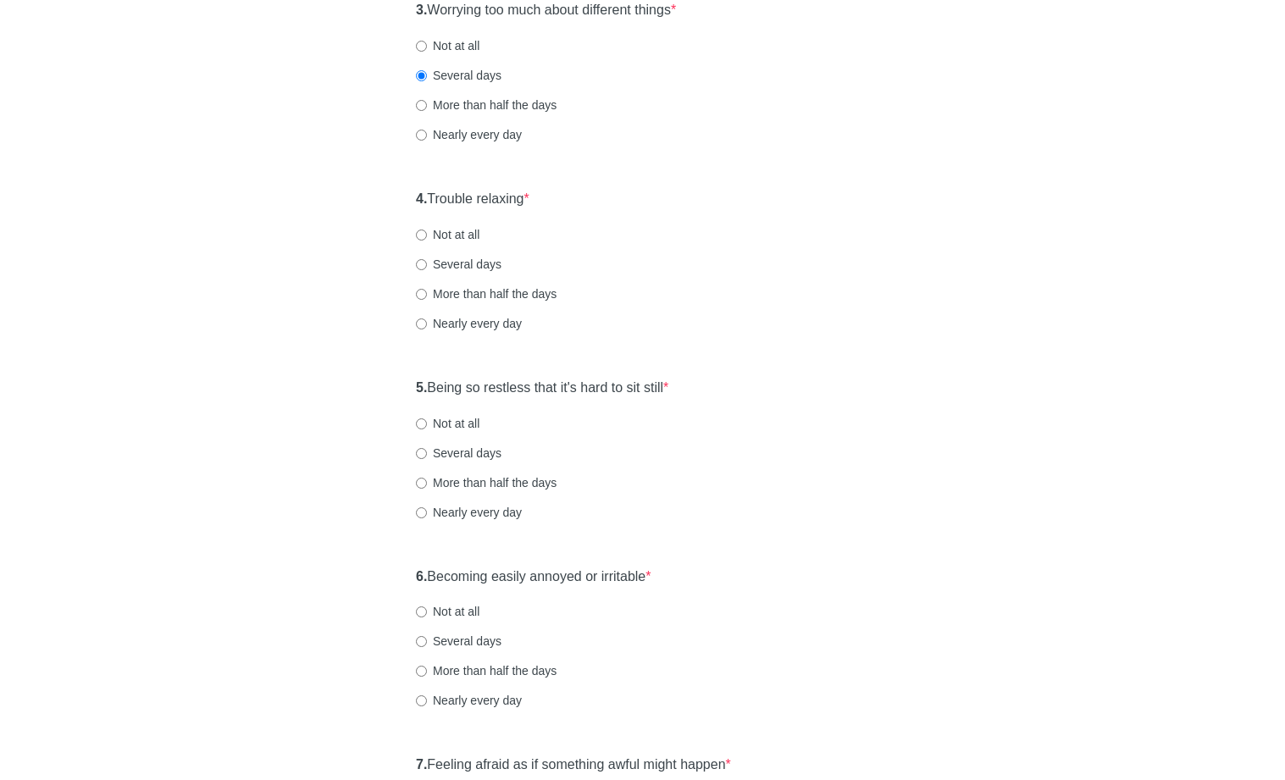
click at [459, 240] on label "Not at all" at bounding box center [448, 234] width 64 height 17
click at [465, 232] on label "Not at all" at bounding box center [448, 234] width 64 height 17
click at [427, 232] on input "Not at all" at bounding box center [421, 235] width 11 height 11
radio input "true"
click at [470, 454] on label "Several days" at bounding box center [459, 453] width 86 height 17
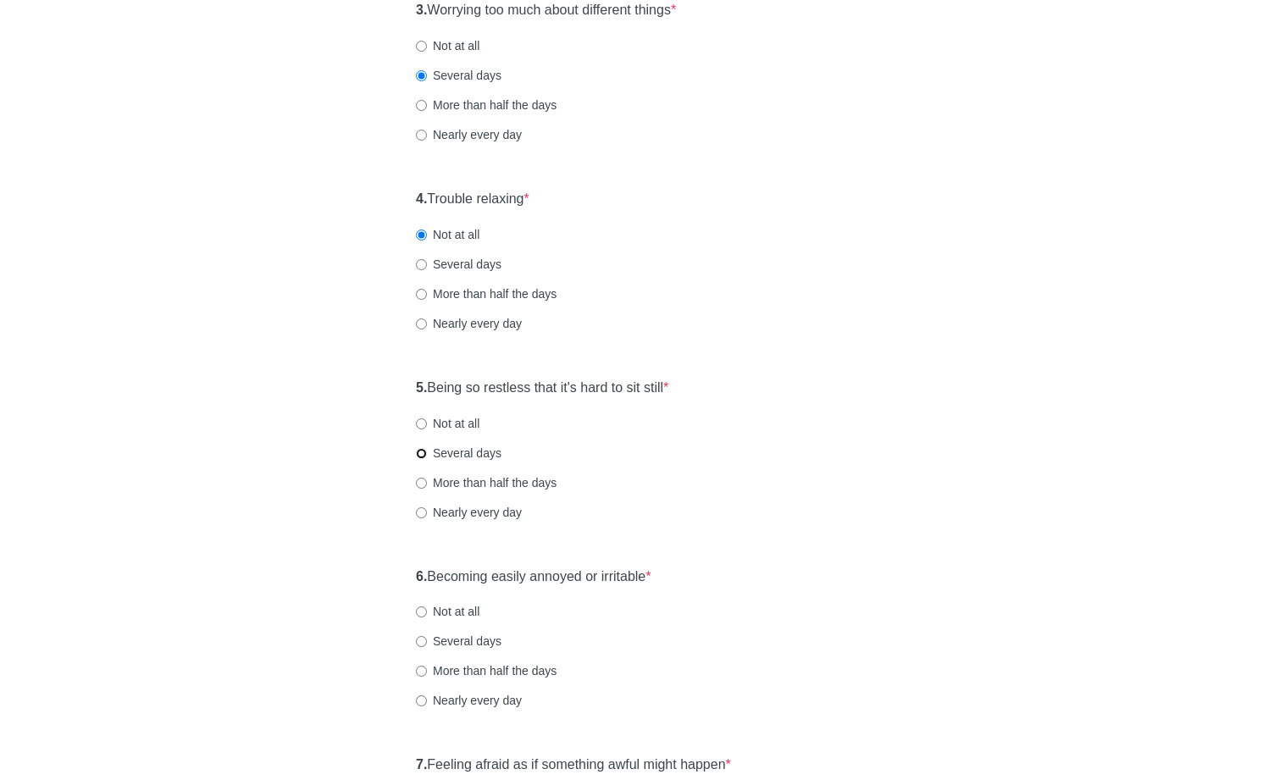
click at [427, 454] on input "Several days" at bounding box center [421, 453] width 11 height 11
radio input "true"
click at [470, 420] on label "Not at all" at bounding box center [448, 423] width 64 height 17
click at [427, 420] on input "Not at all" at bounding box center [421, 424] width 11 height 11
radio input "true"
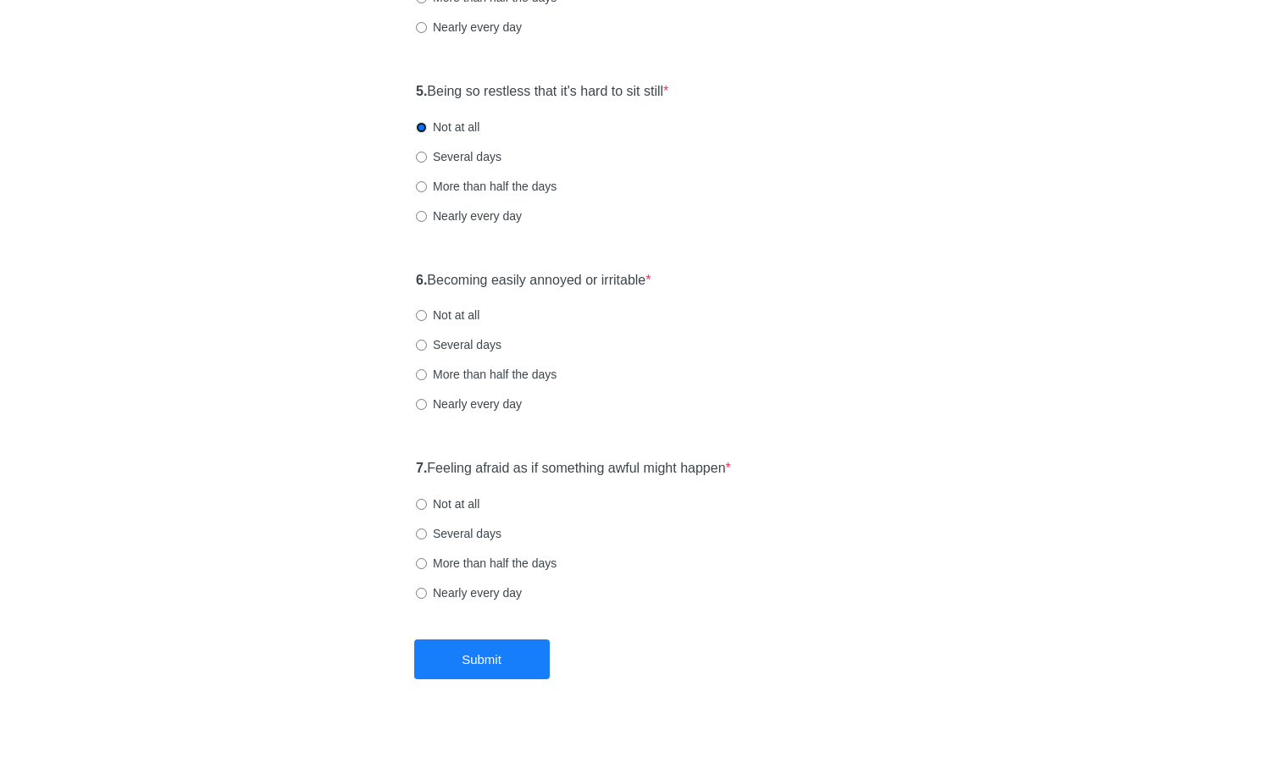
scroll to position [895, 0]
click at [447, 322] on div "6. Becoming easily annoyed or irritable * Not at all Several days More than hal…" at bounding box center [643, 349] width 470 height 176
click at [449, 319] on label "Not at all" at bounding box center [448, 313] width 64 height 17
click at [427, 319] on input "Not at all" at bounding box center [421, 313] width 11 height 11
radio input "true"
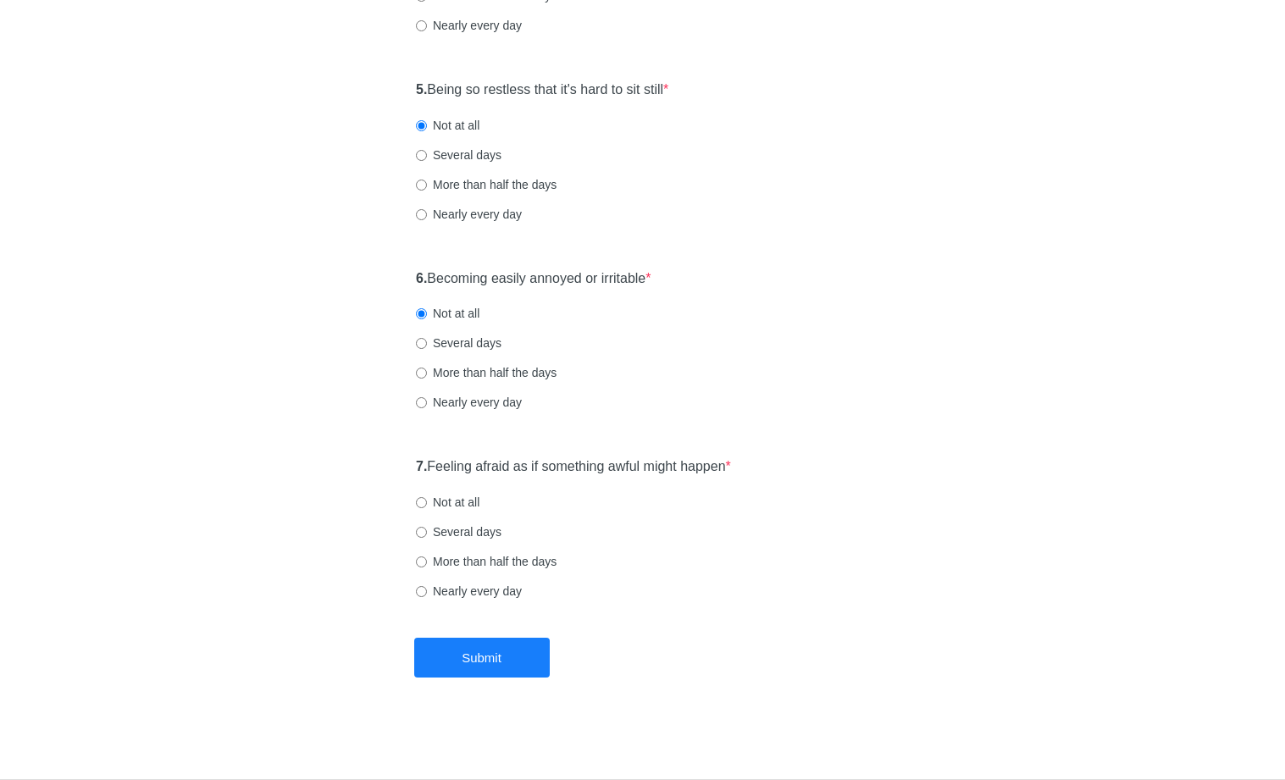
click at [469, 502] on label "Not at all" at bounding box center [448, 502] width 64 height 17
click at [427, 502] on input "Not at all" at bounding box center [421, 502] width 11 height 11
radio input "true"
click at [476, 659] on button "Submit" at bounding box center [482, 658] width 136 height 40
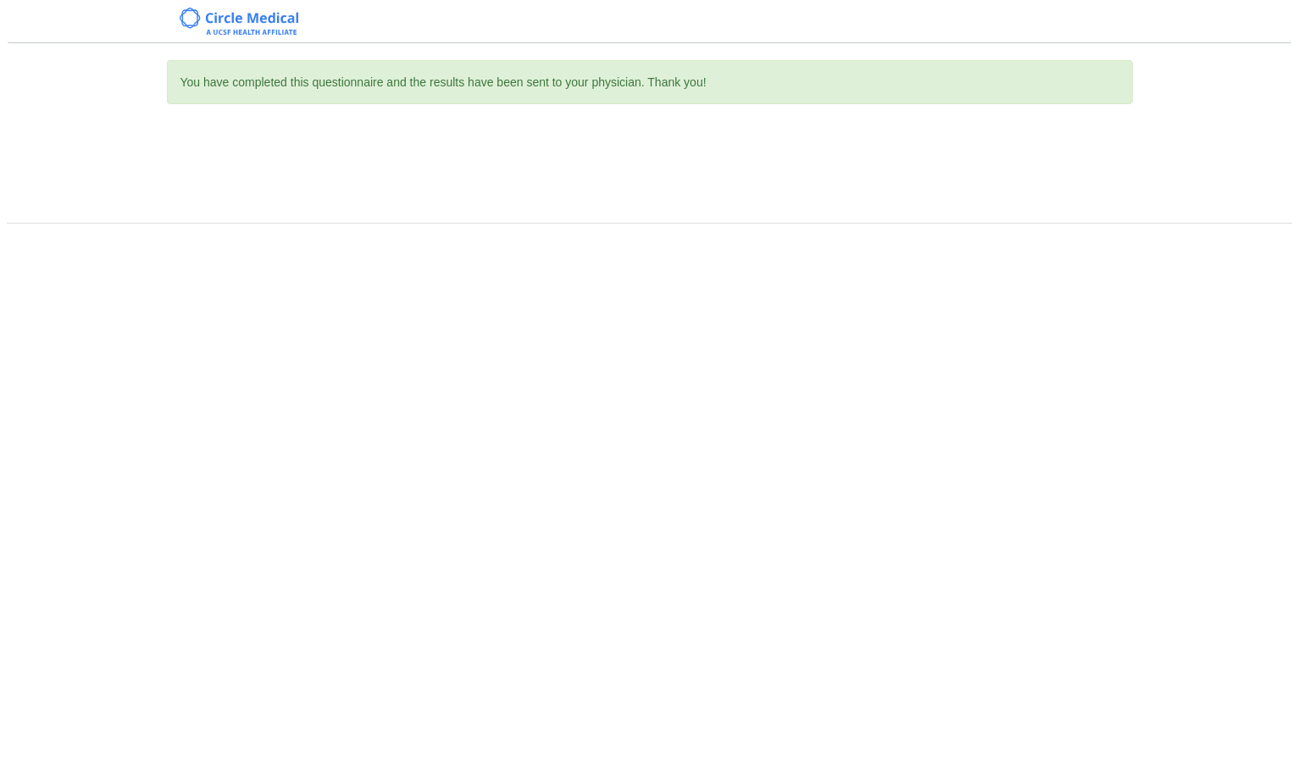
scroll to position [0, 0]
